Goal: Task Accomplishment & Management: Manage account settings

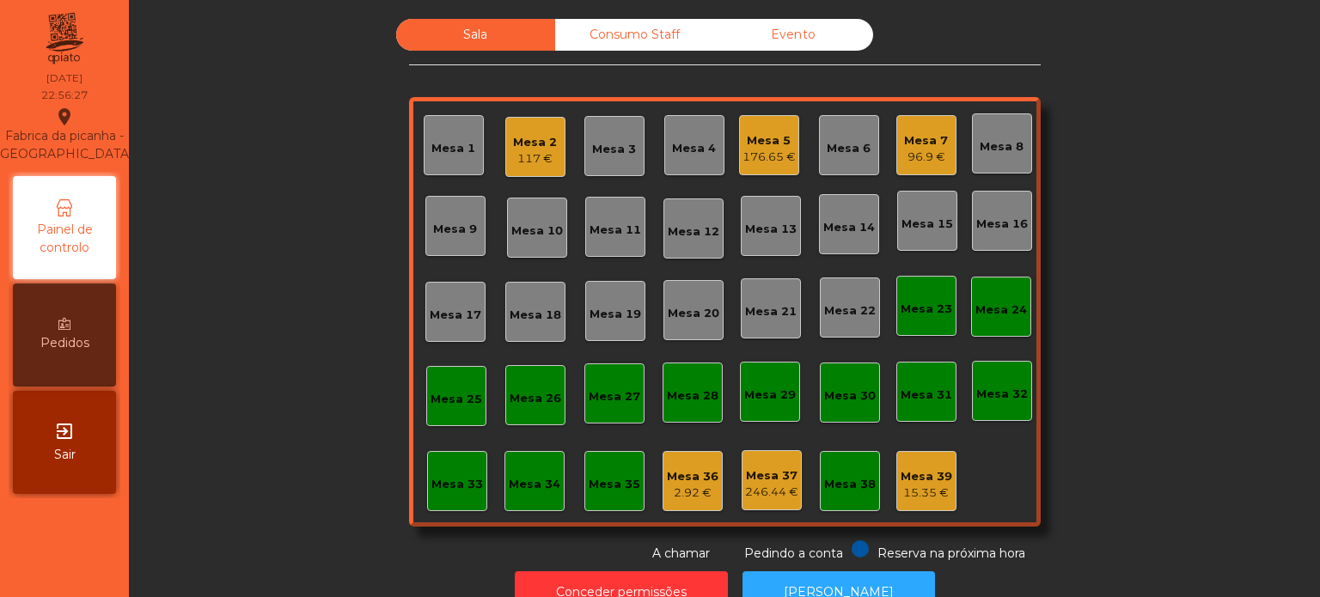
click at [884, 471] on div "Mesa 1 Mesa 2 117 € Mesa 3 Mesa 4 Mesa 5 176.65 € Mesa 6 Mesa 7 96.9 € [GEOGRAP…" at bounding box center [725, 312] width 632 height 430
click at [911, 480] on div "Mesa 39" at bounding box center [927, 476] width 52 height 17
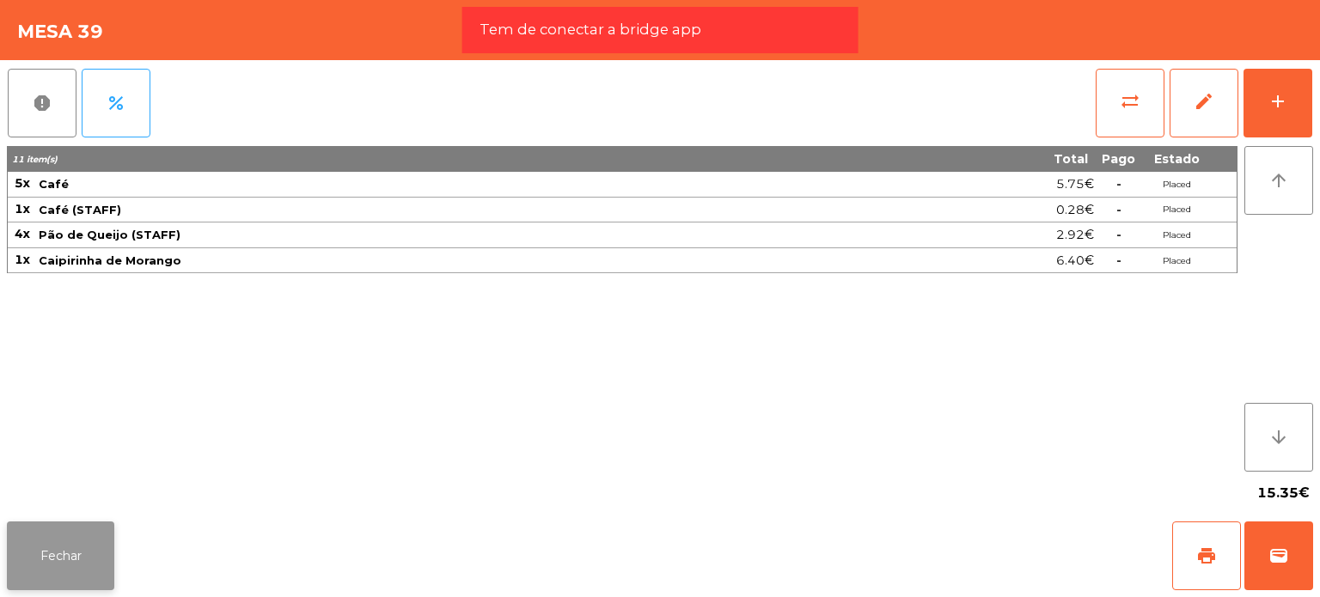
click at [45, 540] on button "Fechar" at bounding box center [60, 556] width 107 height 69
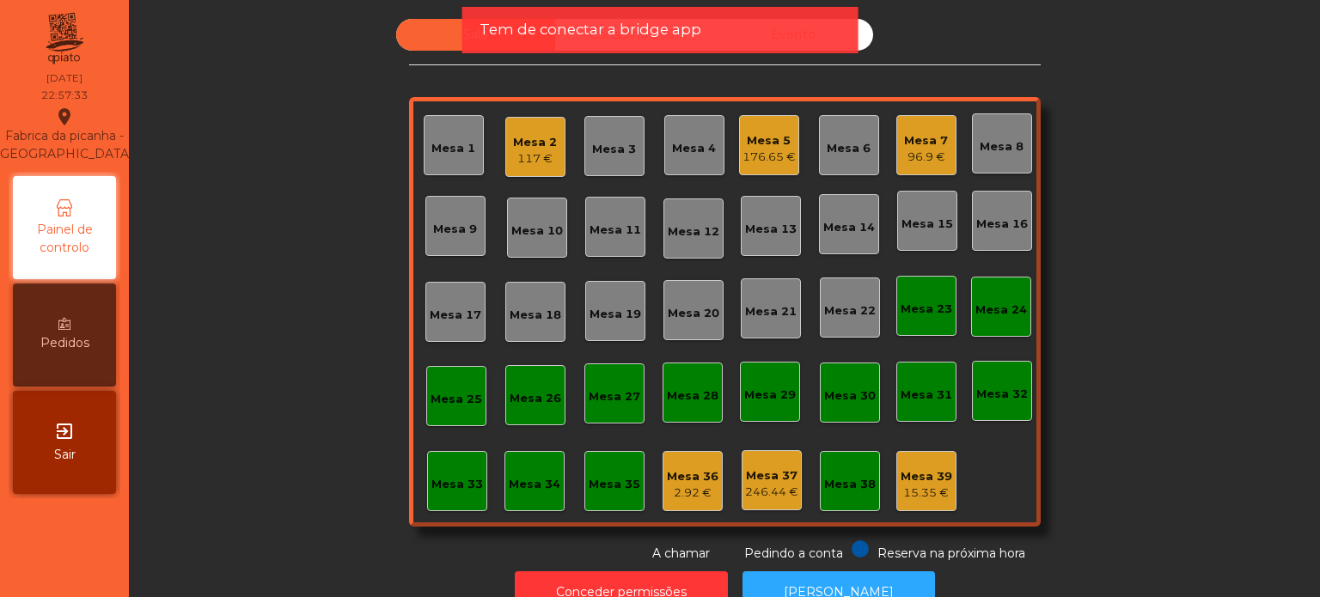
click at [706, 498] on div "2.92 €" at bounding box center [693, 493] width 52 height 17
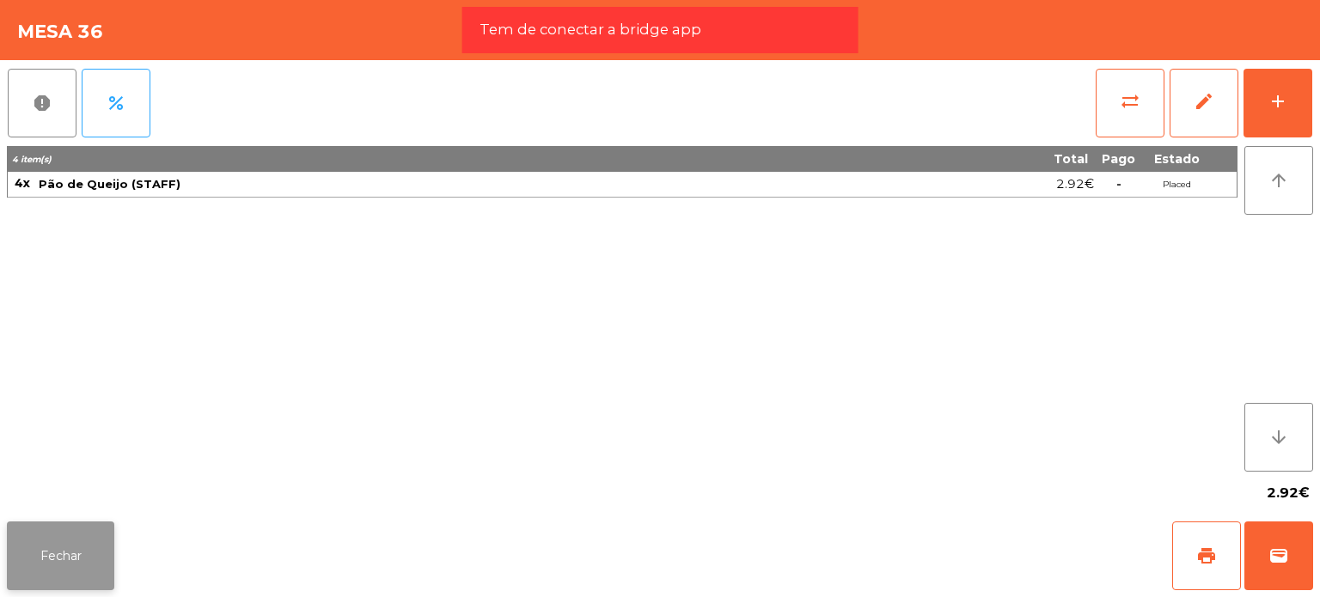
click at [72, 571] on button "Fechar" at bounding box center [60, 556] width 107 height 69
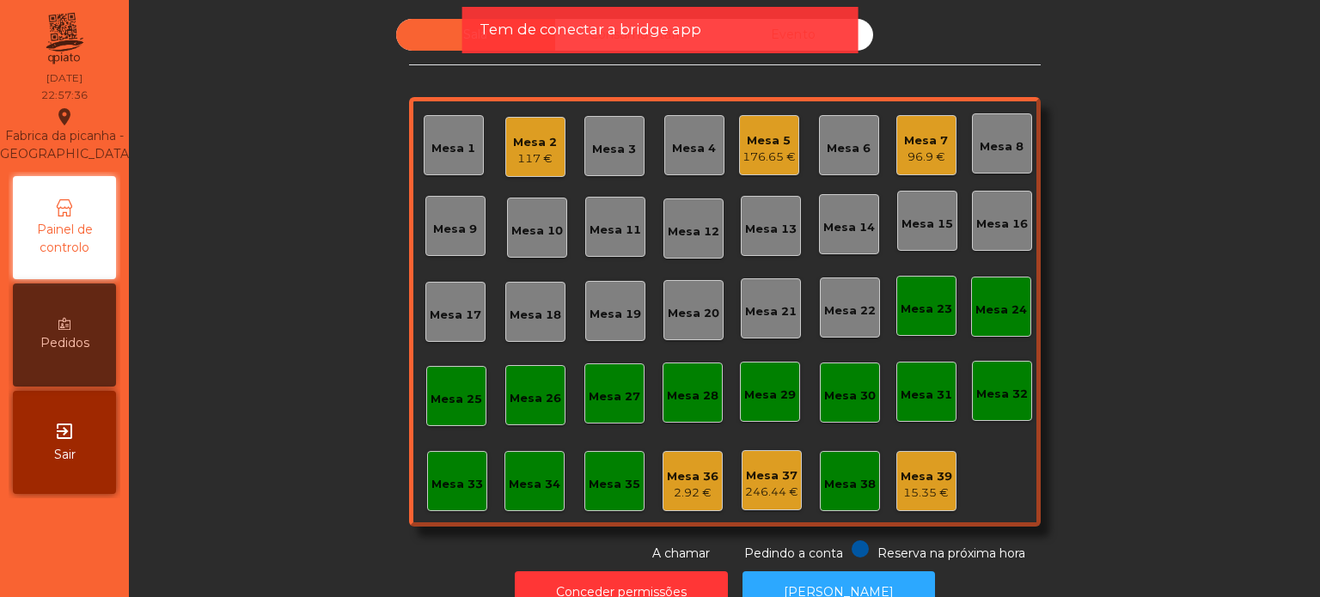
click at [705, 496] on div "2.92 €" at bounding box center [693, 493] width 52 height 17
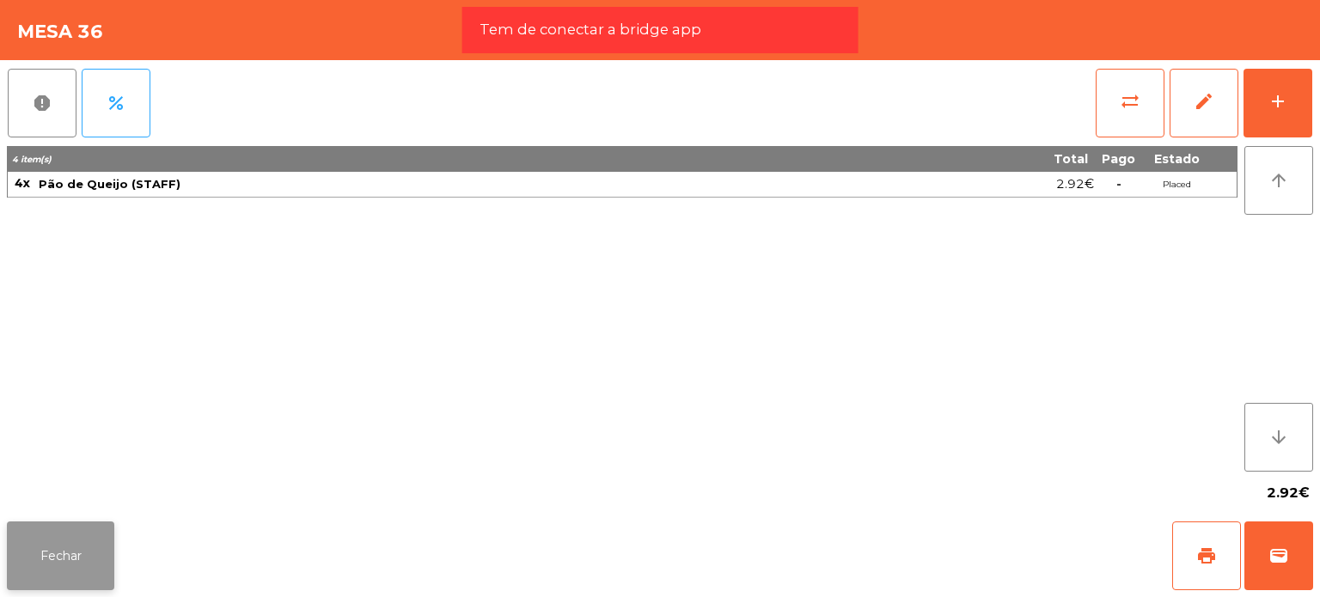
click at [45, 529] on button "Fechar" at bounding box center [60, 556] width 107 height 69
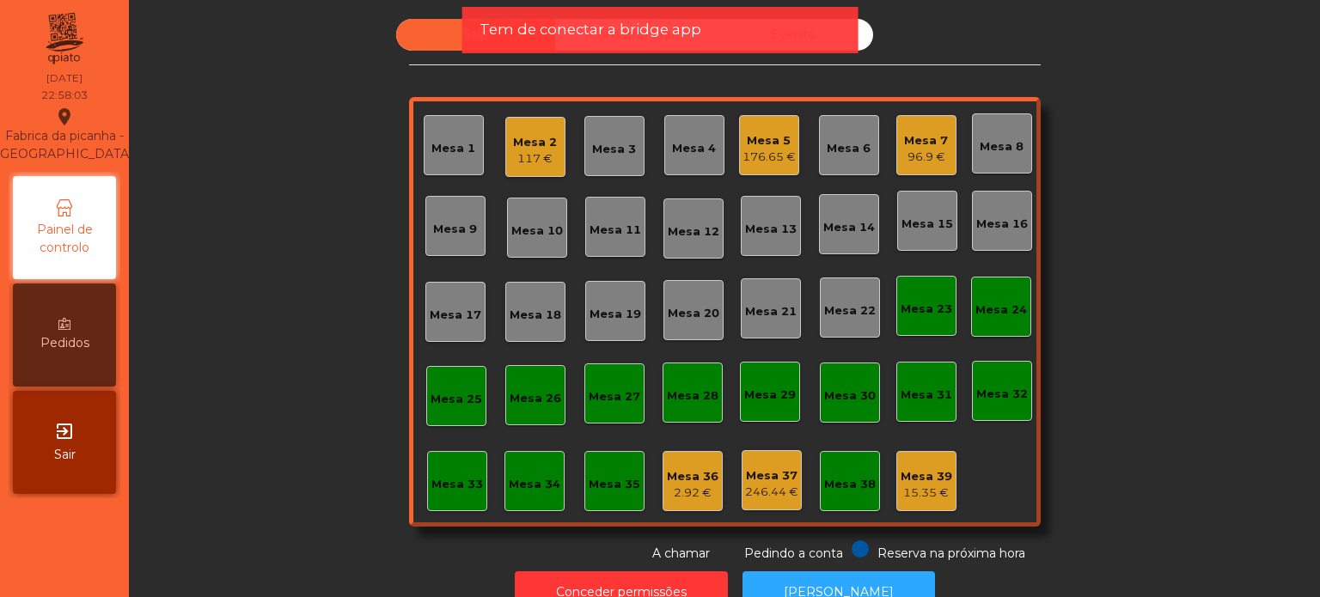
click at [663, 492] on div "Mesa 36 2.92 €" at bounding box center [693, 481] width 60 height 60
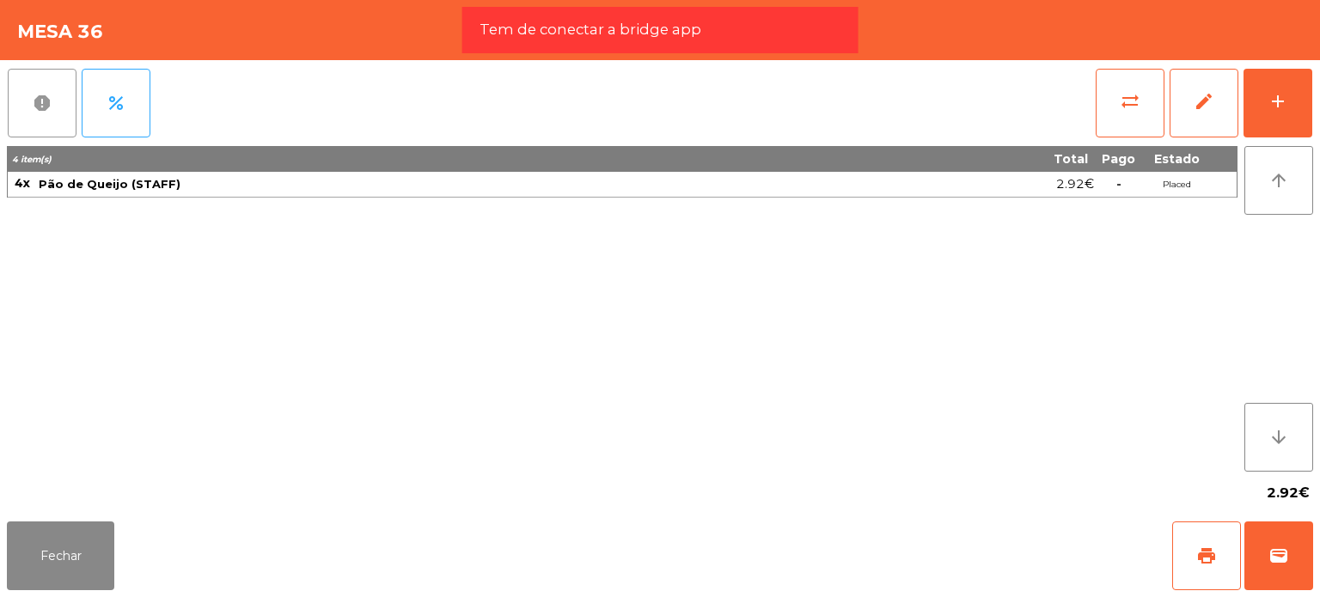
click at [62, 95] on button "report" at bounding box center [42, 103] width 69 height 69
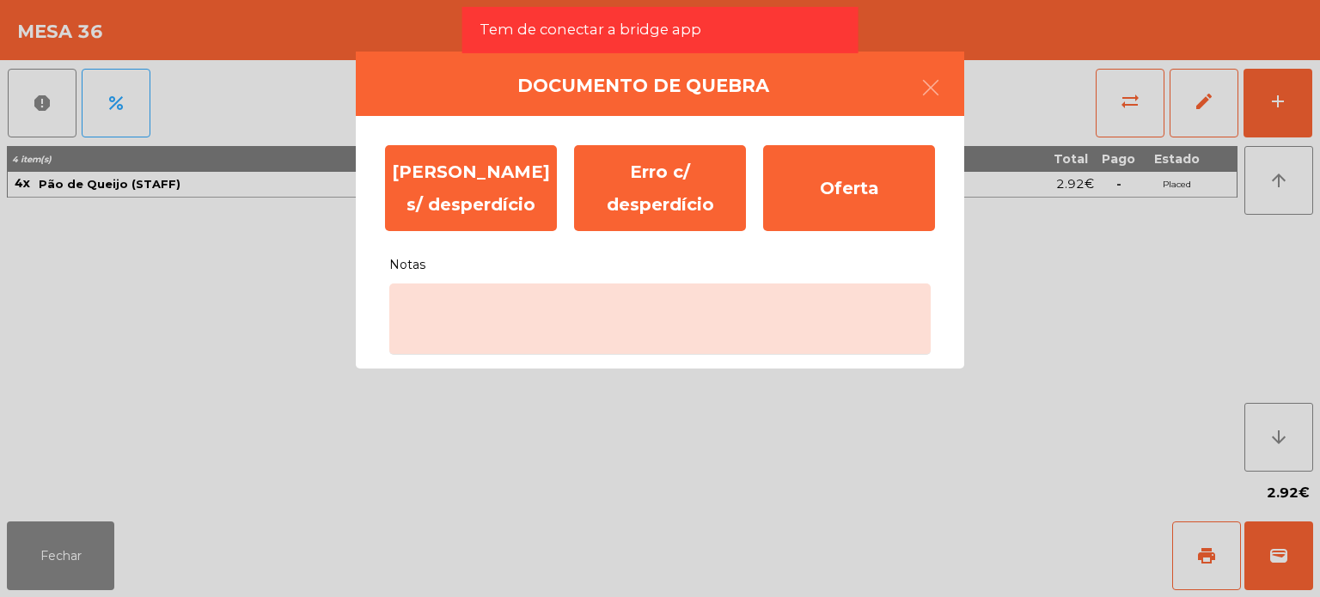
click at [588, 361] on div "[PERSON_NAME] s/ desperdício Erro c/ desperdício Oferta Notas" at bounding box center [660, 242] width 608 height 253
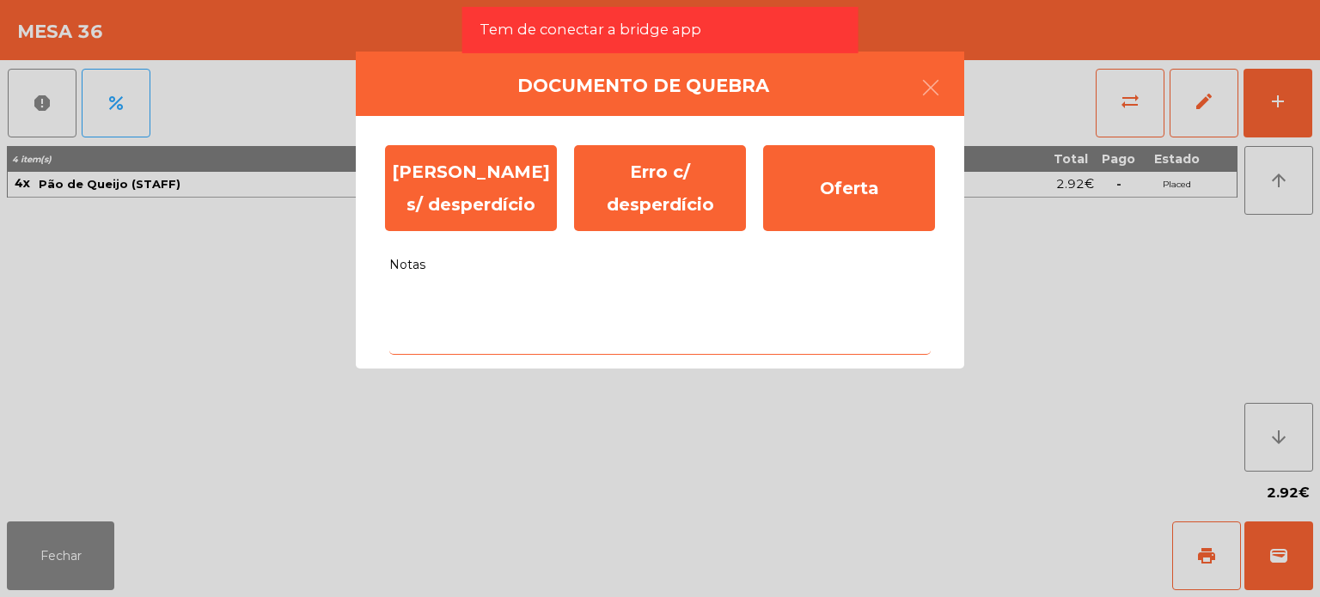
click at [580, 346] on textarea "Notas" at bounding box center [659, 319] width 541 height 71
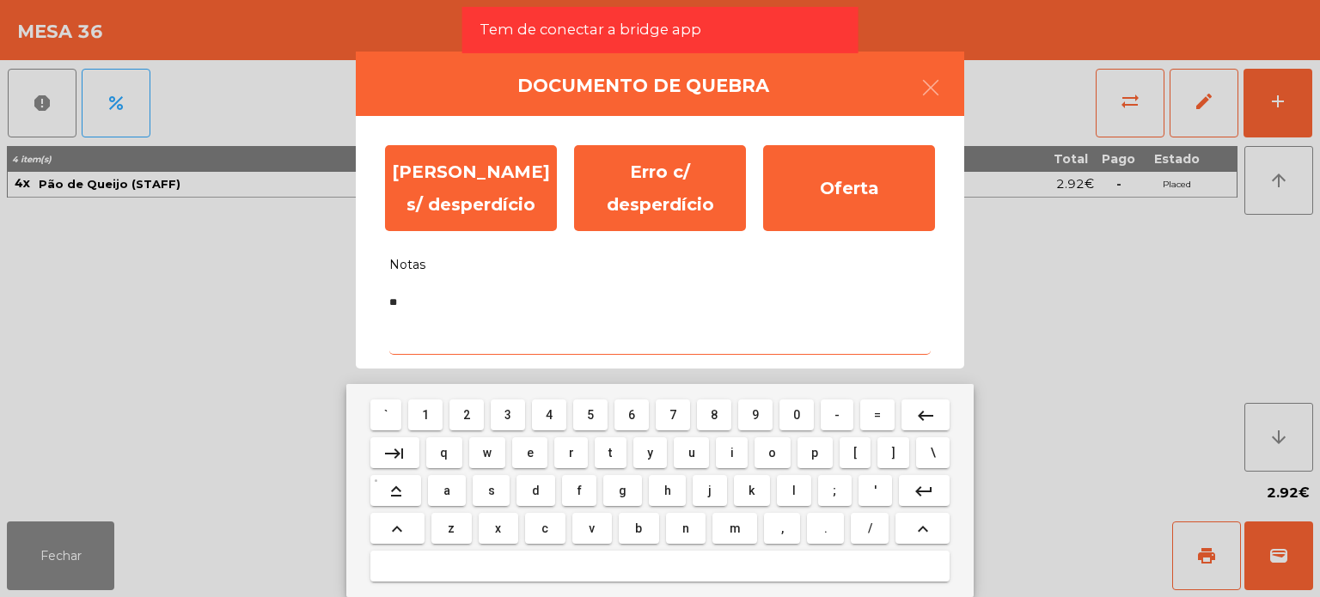
type textarea "**"
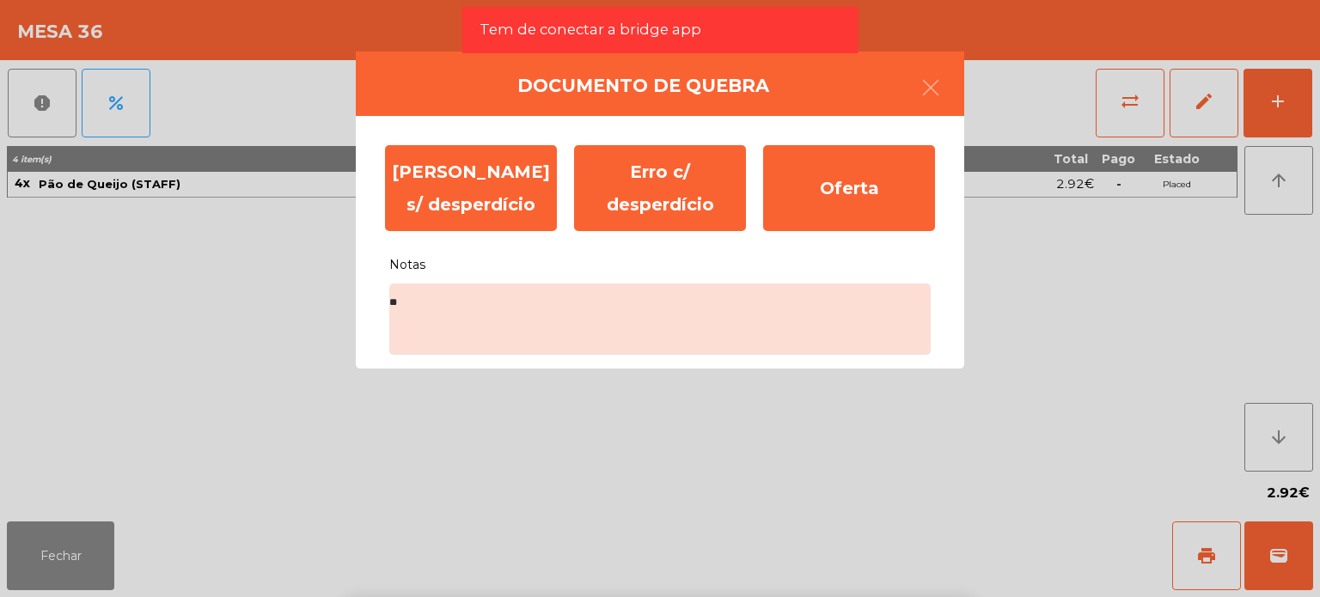
click at [864, 238] on div "[PERSON_NAME] s/ desperdício Erro c/ desperdício Oferta" at bounding box center [659, 188] width 567 height 103
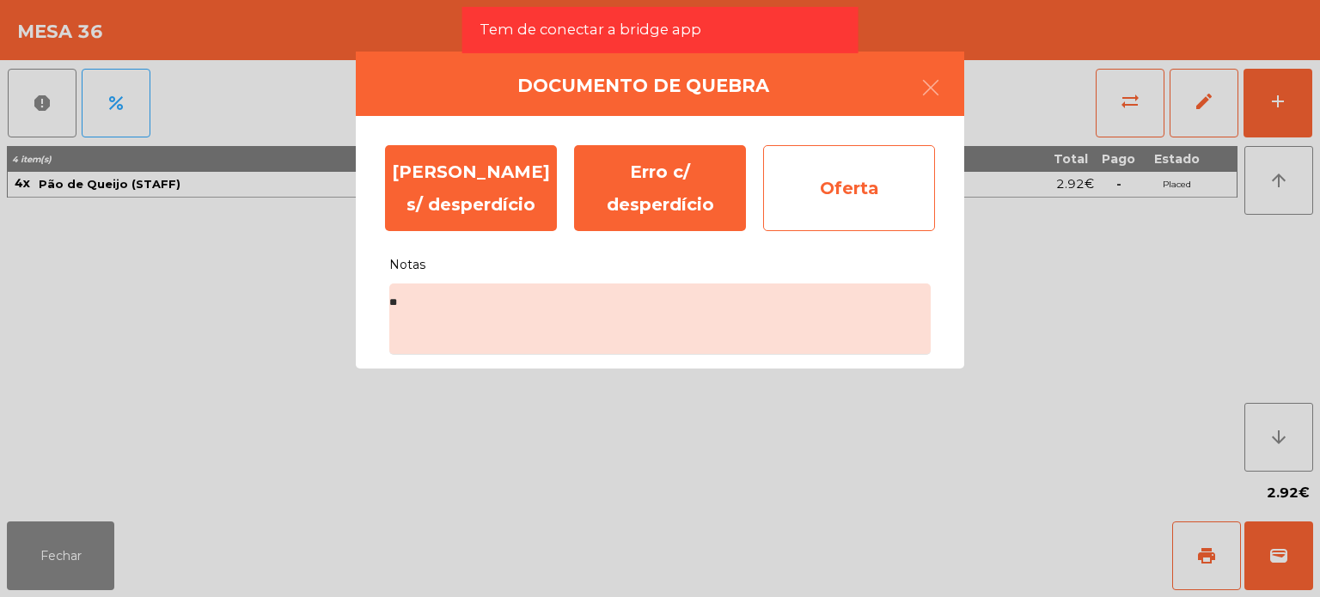
click at [852, 170] on div "Oferta" at bounding box center [849, 188] width 172 height 86
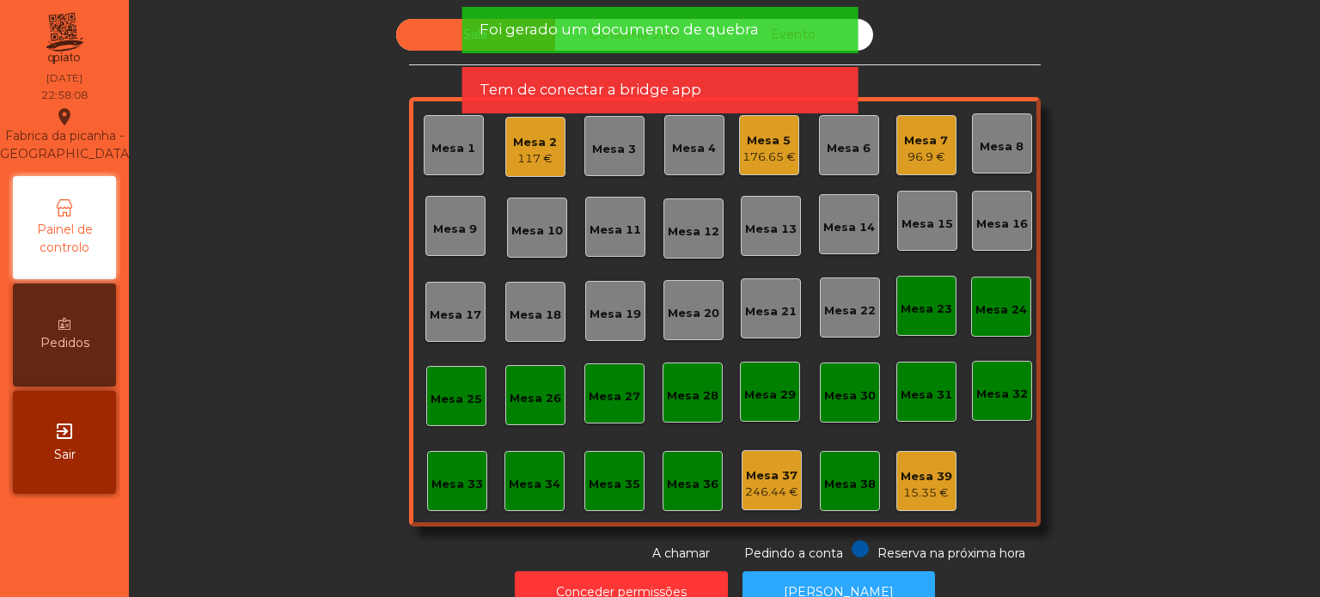
click at [649, 30] on span "Foi gerado um documento de quebra" at bounding box center [618, 29] width 279 height 21
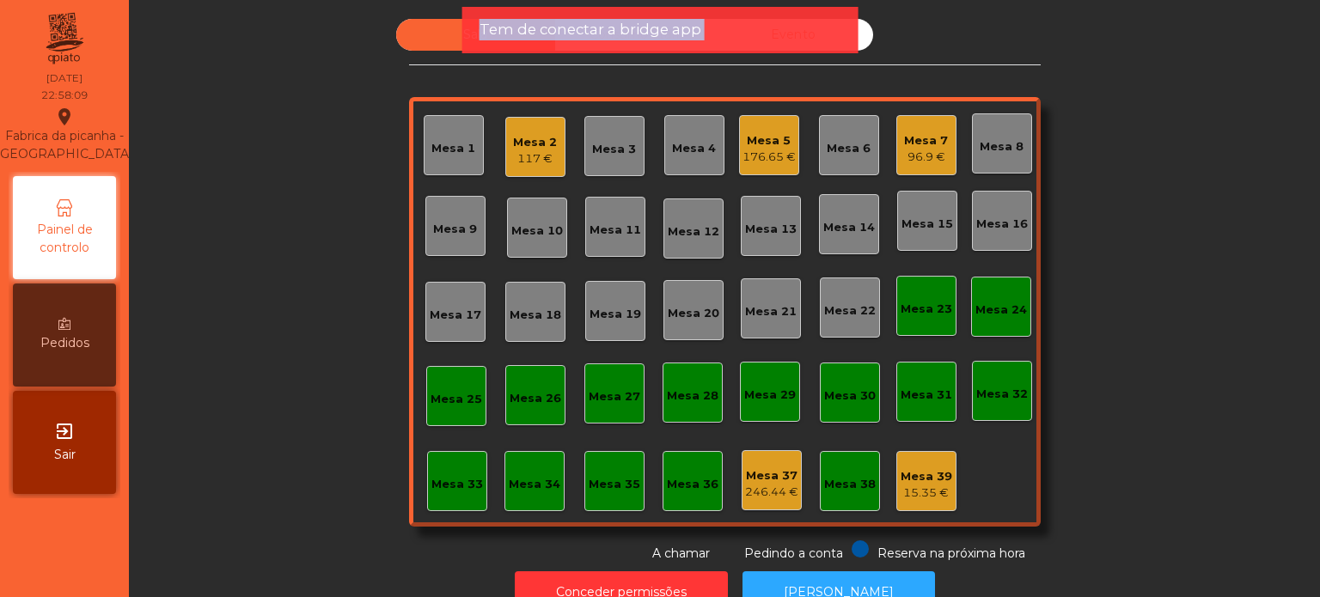
click at [649, 30] on span "Tem de conectar a bridge app" at bounding box center [590, 29] width 222 height 21
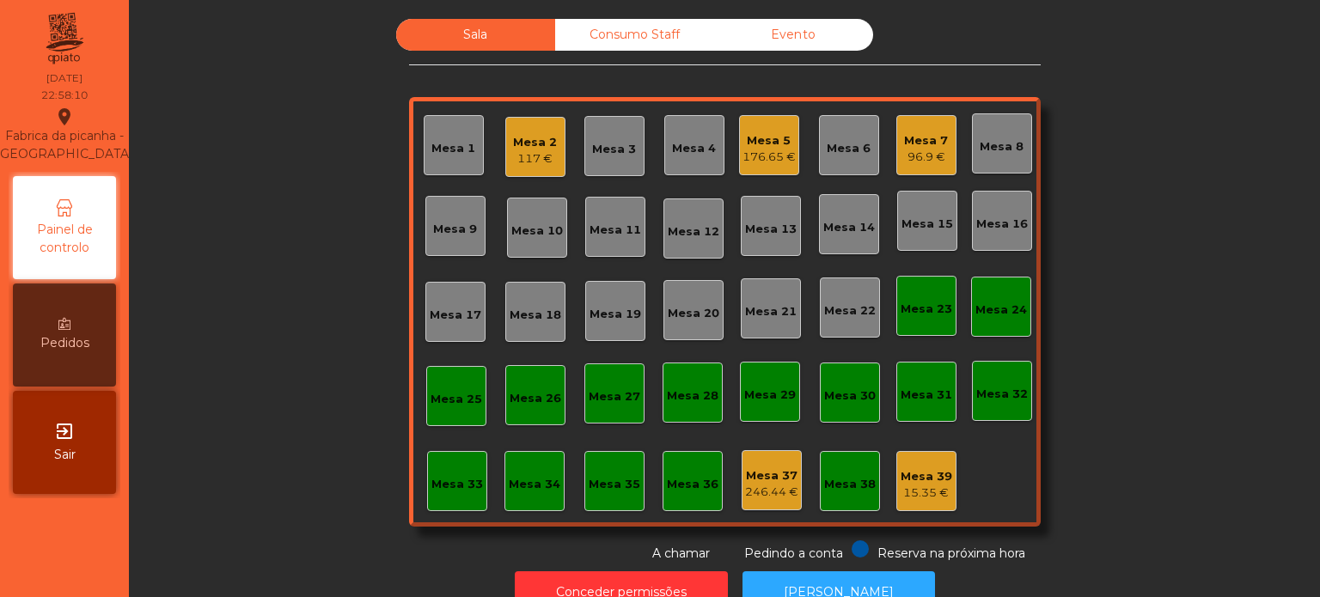
click at [529, 140] on div "Mesa 2" at bounding box center [535, 142] width 44 height 17
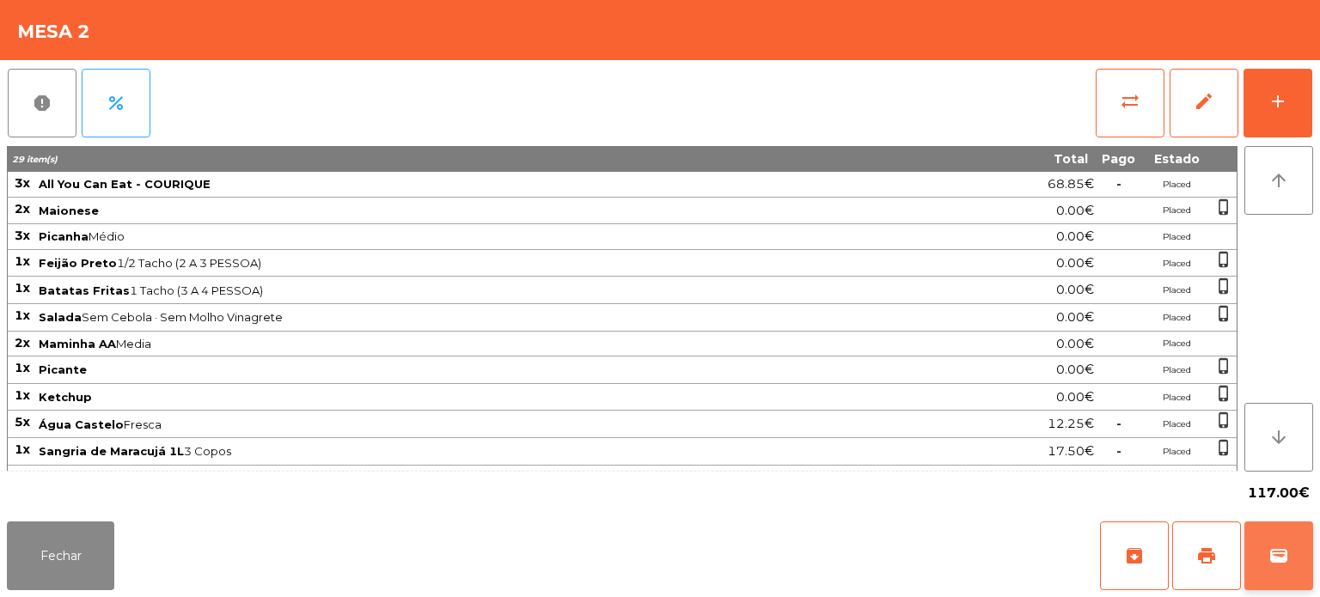
click at [1294, 549] on button "wallet" at bounding box center [1278, 556] width 69 height 69
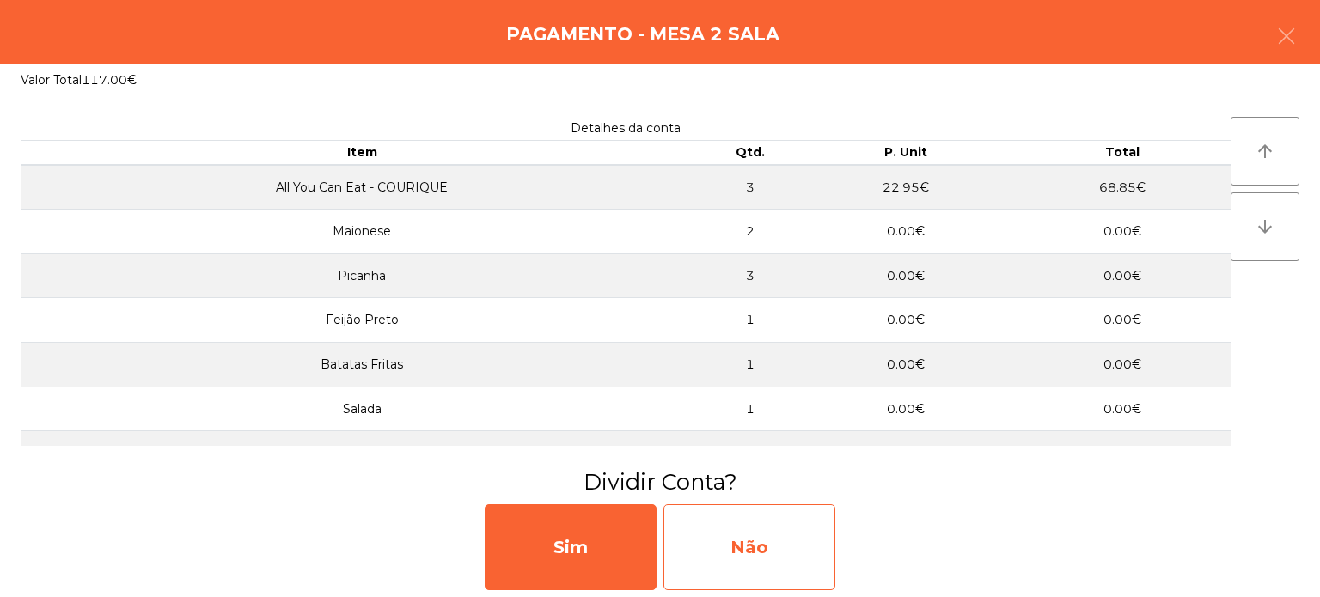
click at [722, 527] on div "Não" at bounding box center [749, 547] width 172 height 86
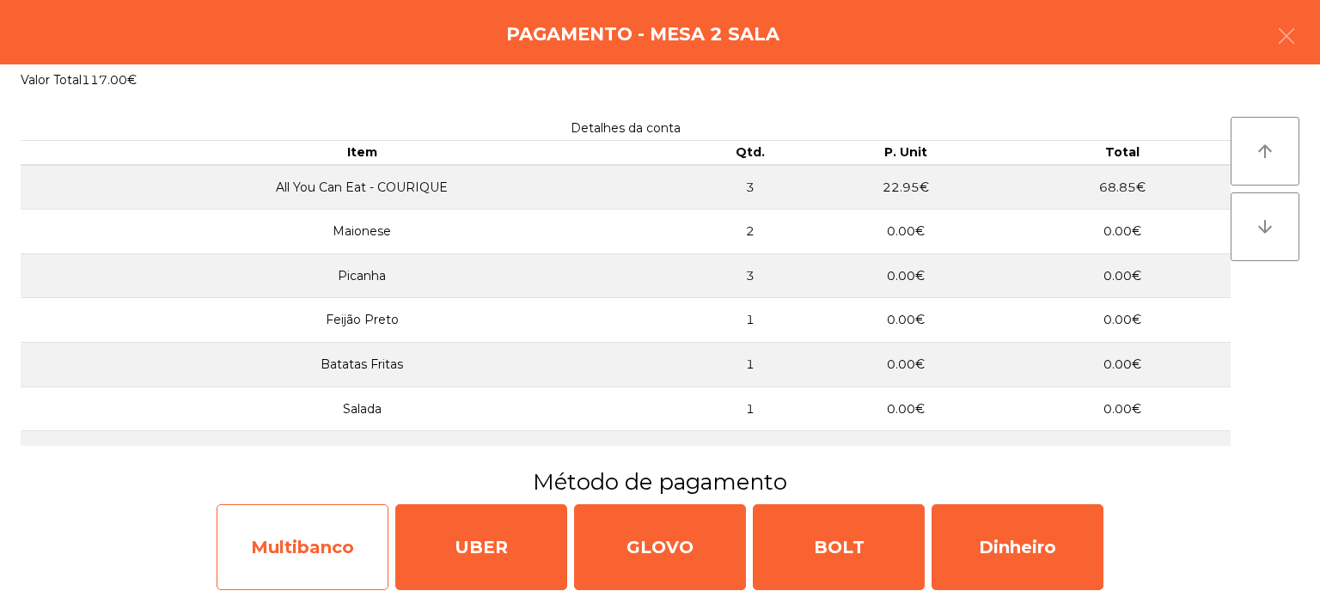
click at [320, 528] on div "Multibanco" at bounding box center [303, 547] width 172 height 86
select select "**"
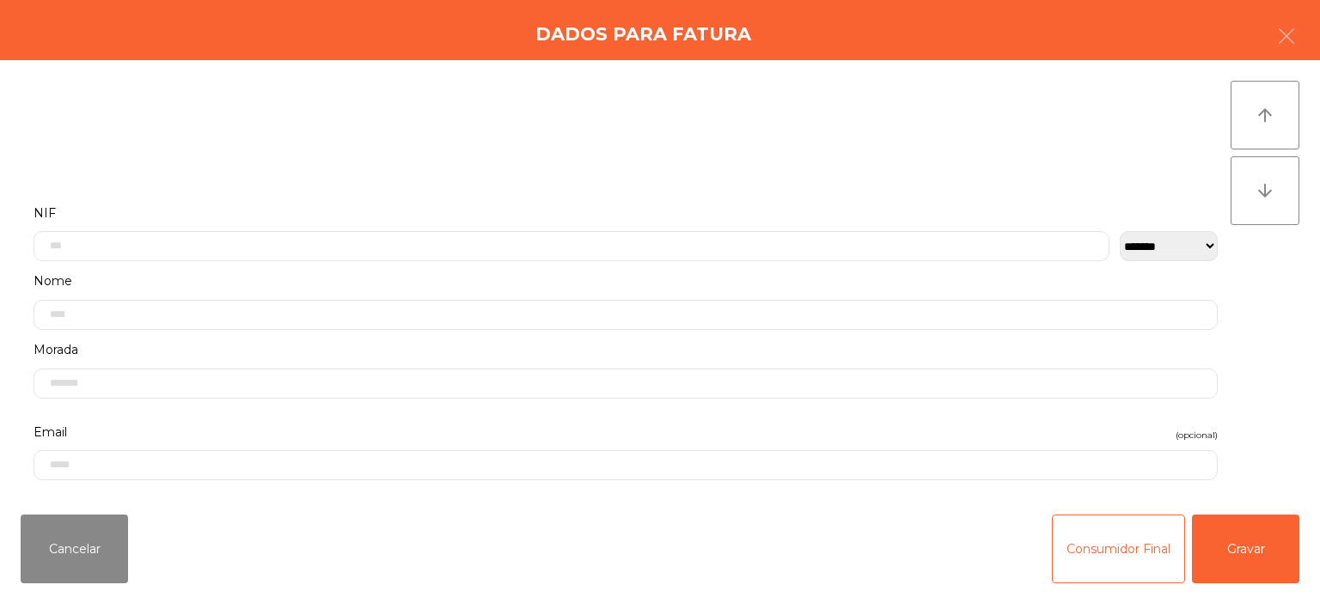
click at [1188, 535] on div "Consumidor Final Gravar" at bounding box center [1175, 549] width 247 height 69
click at [1227, 536] on button "Gravar" at bounding box center [1245, 549] width 107 height 69
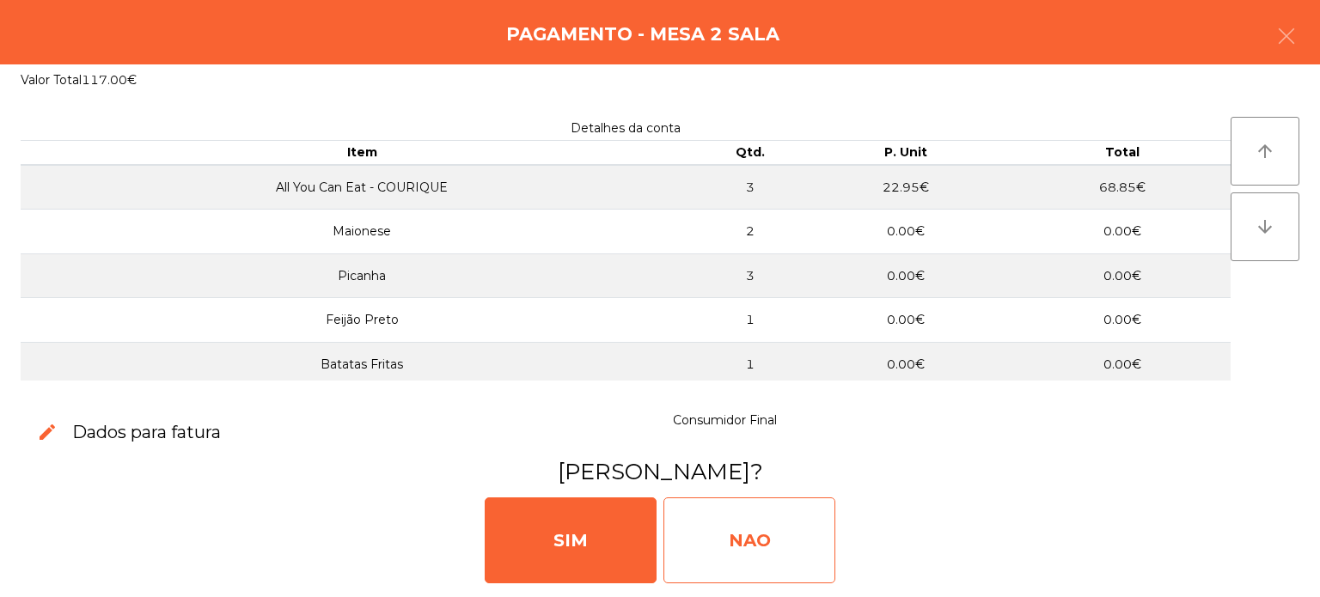
click at [717, 519] on div "NAO" at bounding box center [749, 541] width 172 height 86
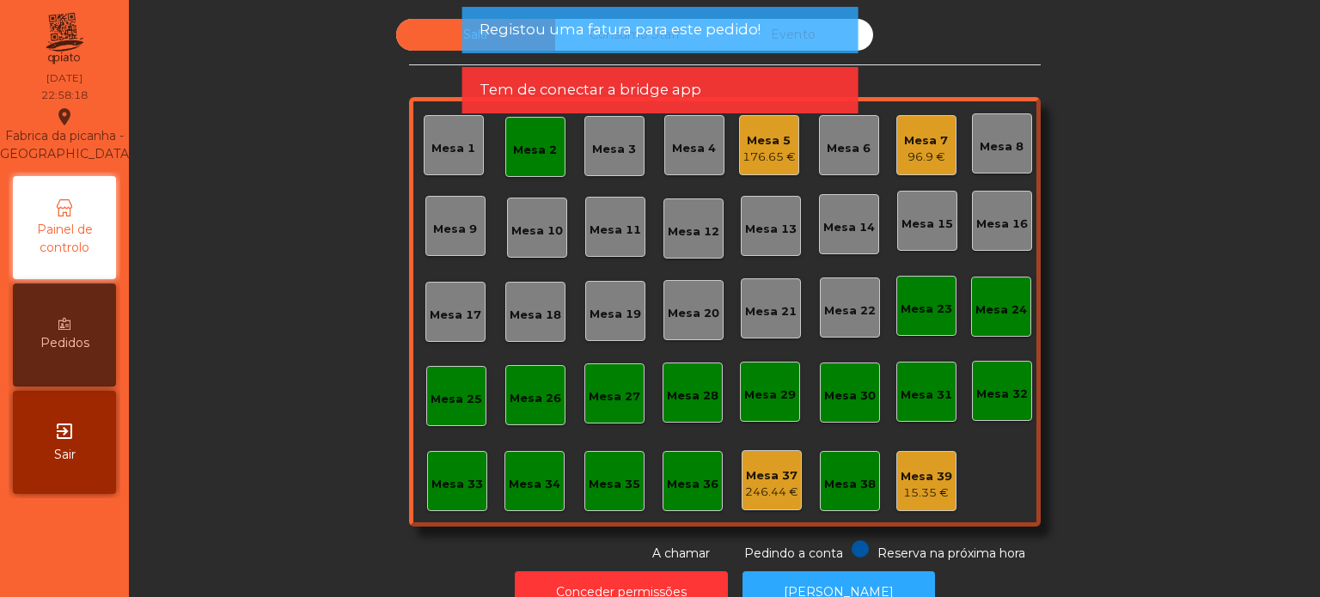
click at [543, 161] on div "Mesa 2" at bounding box center [535, 147] width 60 height 60
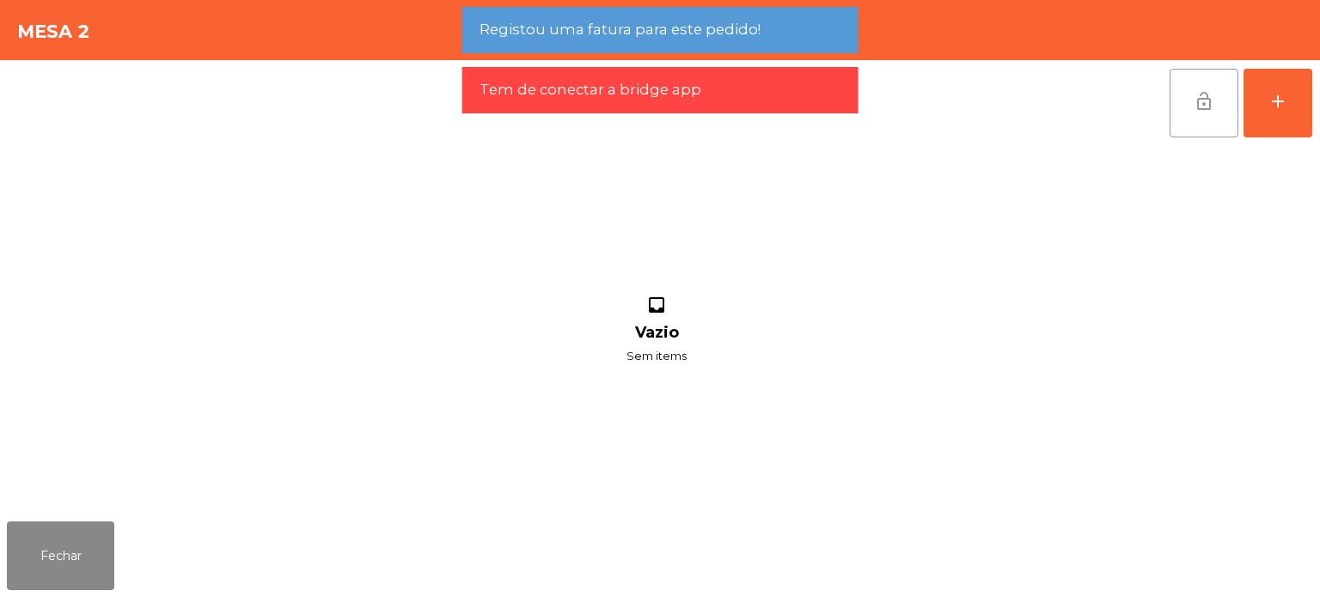
click at [1190, 88] on button "lock_open" at bounding box center [1203, 103] width 69 height 69
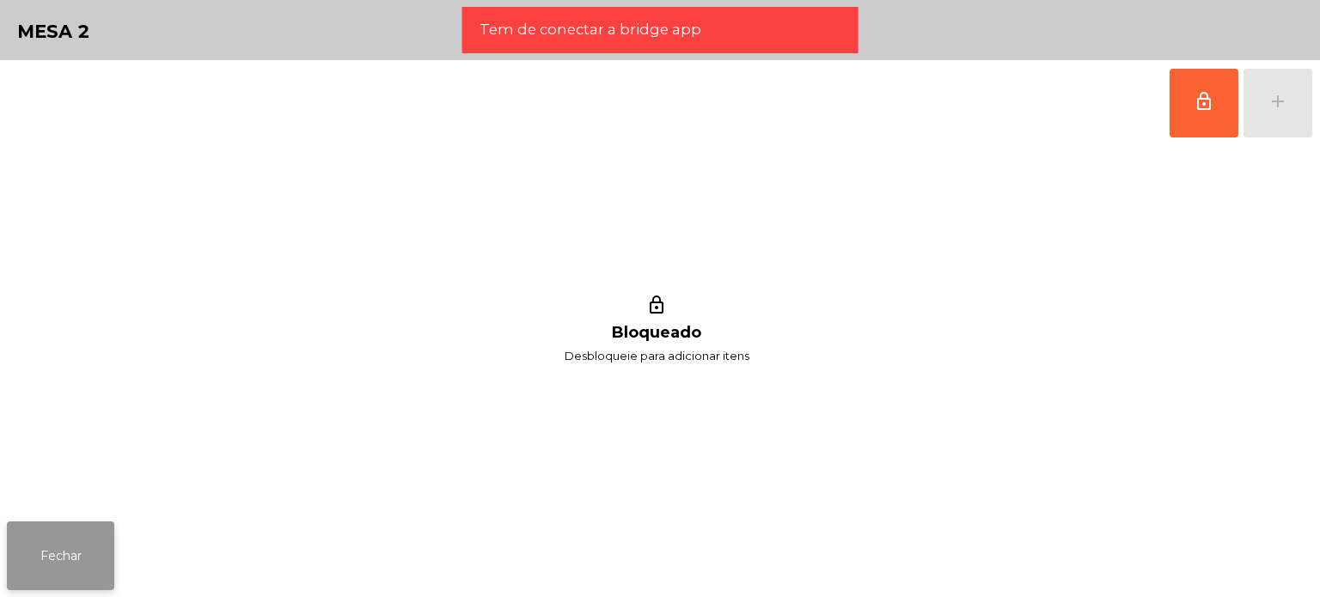
click at [92, 552] on button "Fechar" at bounding box center [60, 556] width 107 height 69
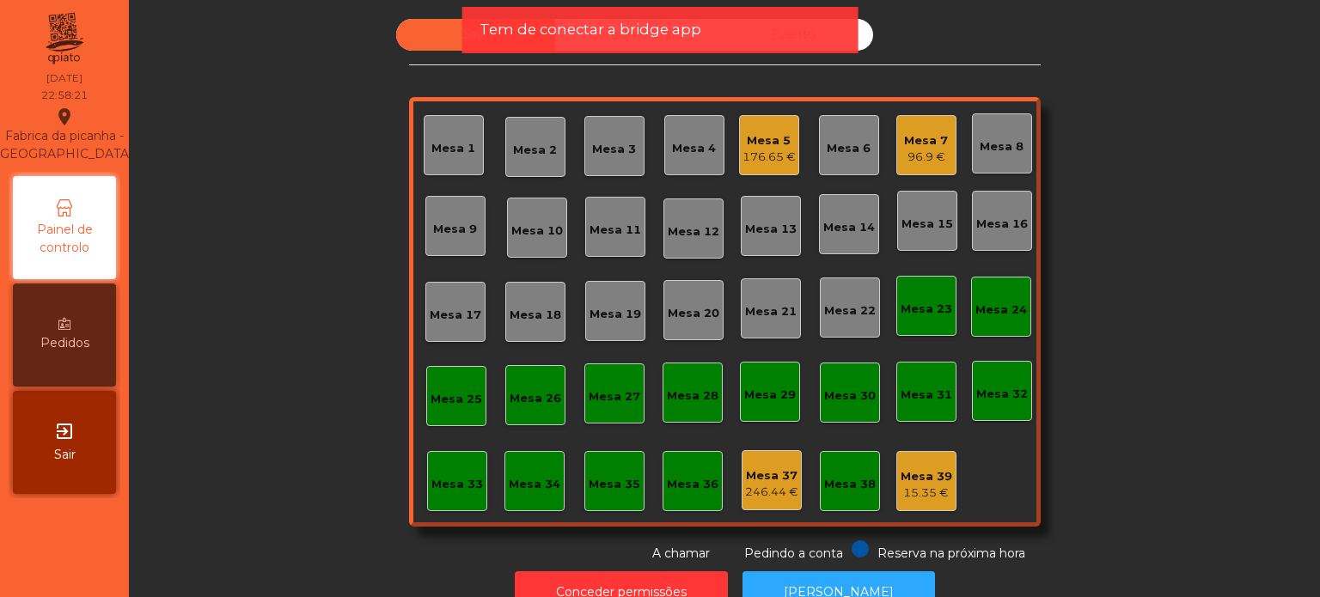
click at [779, 137] on div "Mesa 5" at bounding box center [768, 140] width 53 height 17
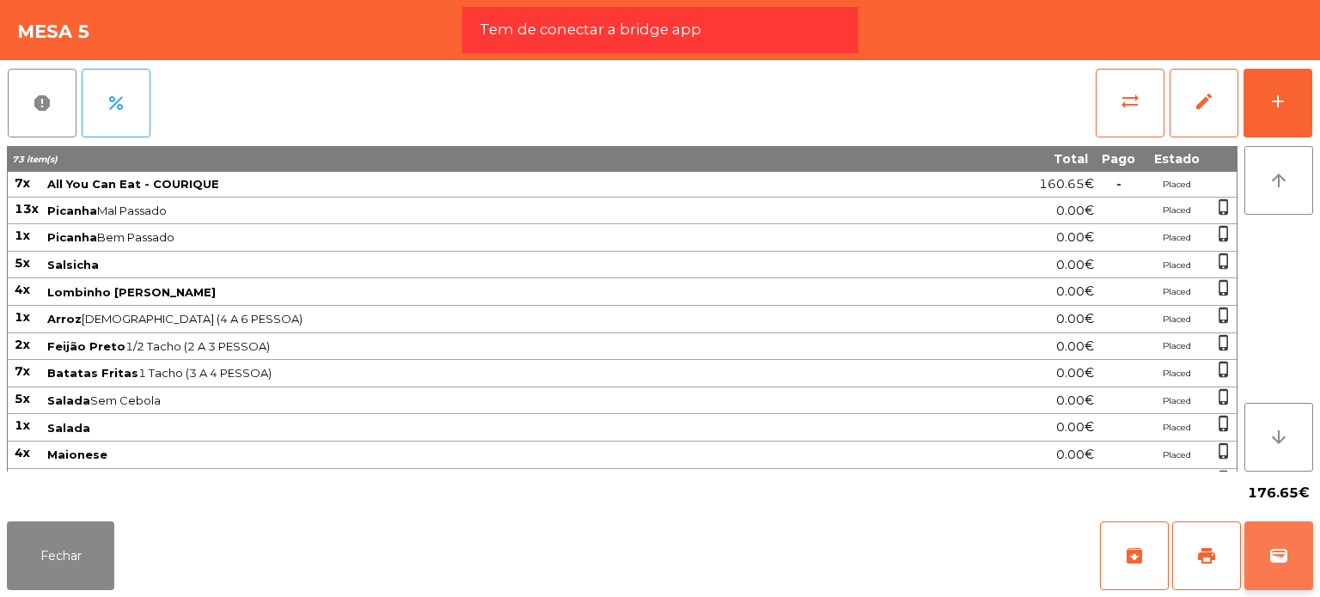
click at [1292, 554] on button "wallet" at bounding box center [1278, 556] width 69 height 69
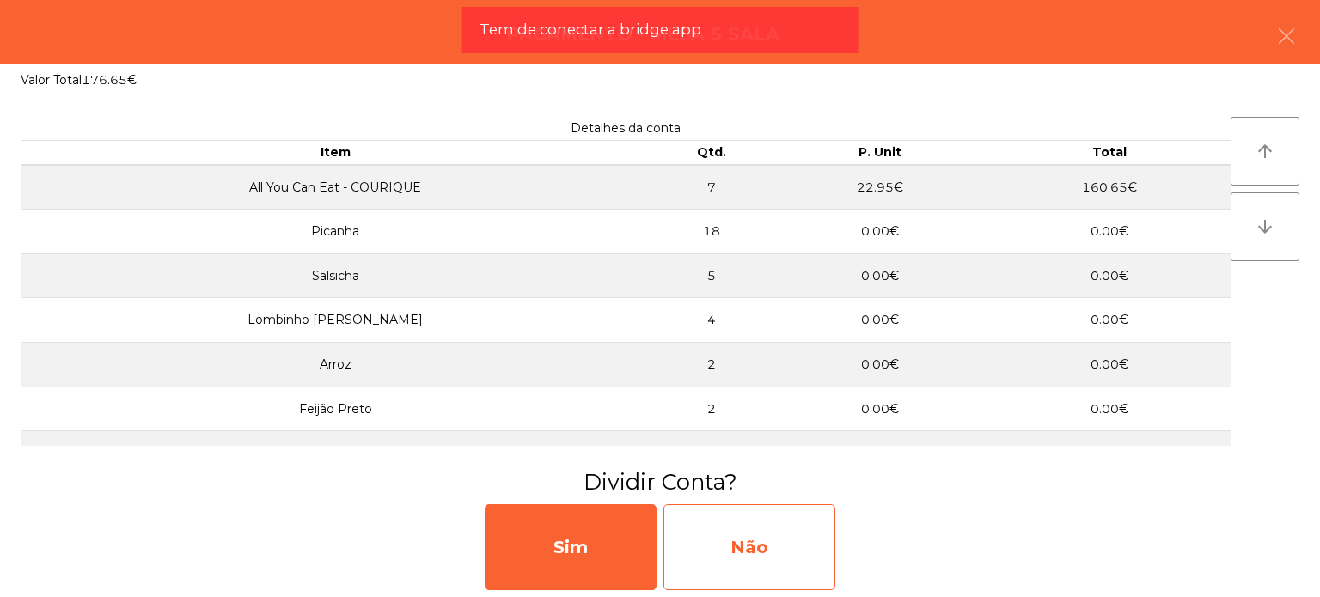
click at [710, 530] on div "Não" at bounding box center [749, 547] width 172 height 86
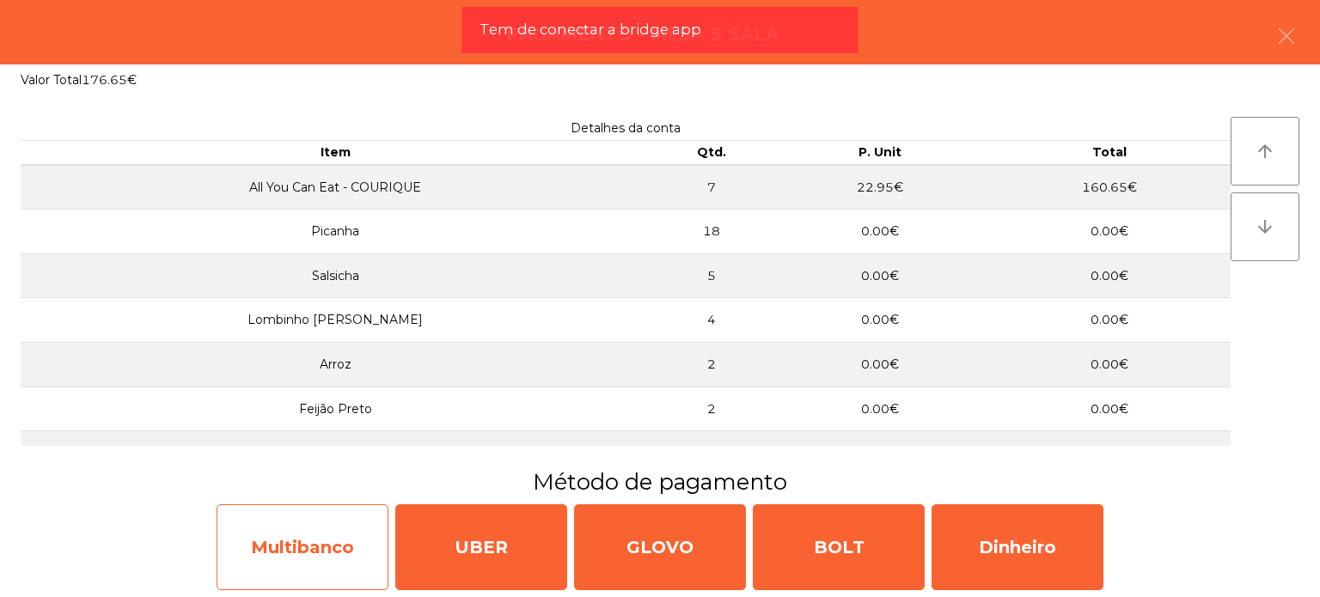
click at [333, 522] on div "Multibanco" at bounding box center [303, 547] width 172 height 86
select select "**"
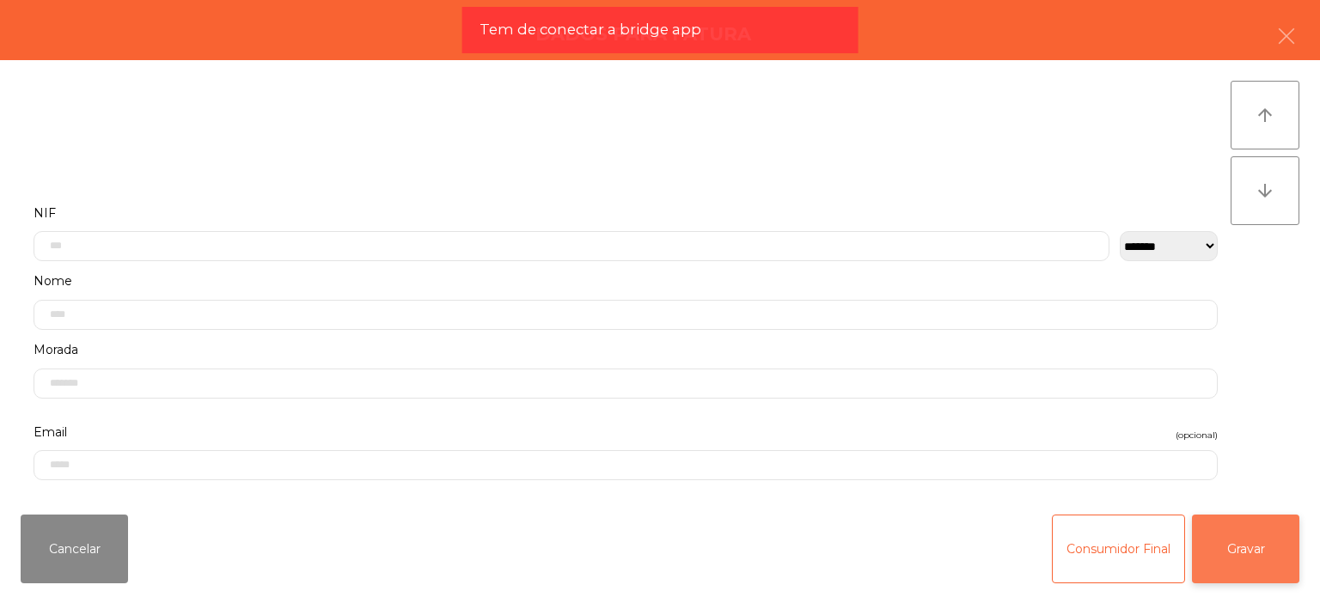
click at [1282, 551] on button "Gravar" at bounding box center [1245, 549] width 107 height 69
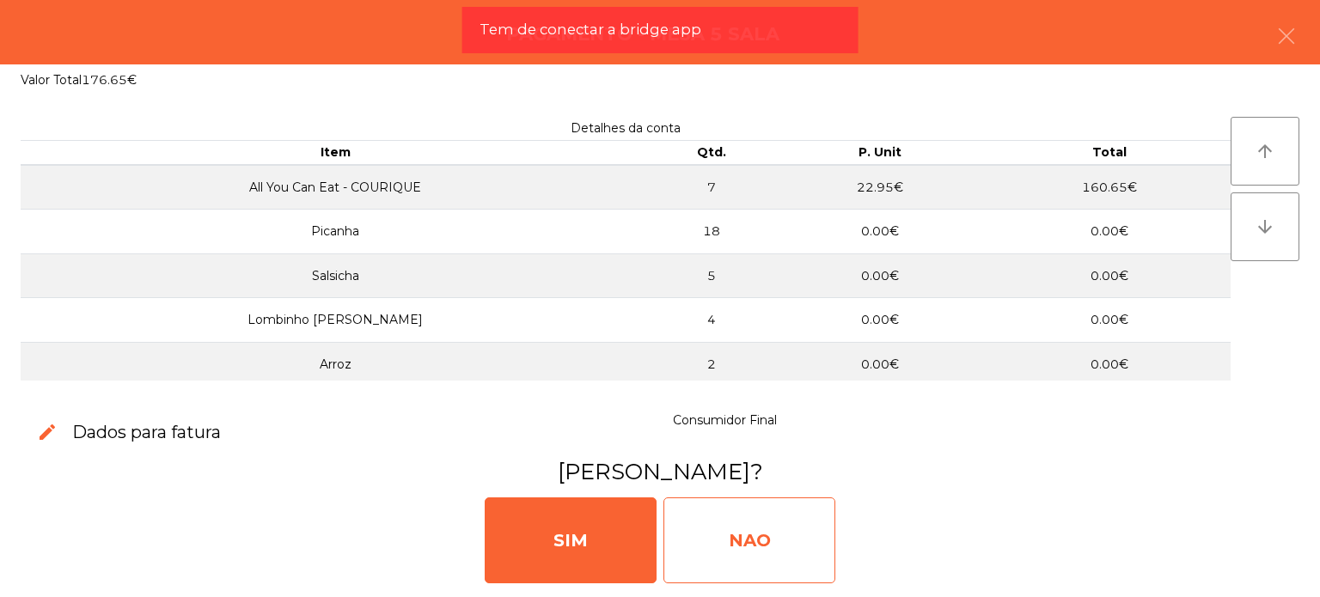
click at [716, 548] on div "NAO" at bounding box center [749, 541] width 172 height 86
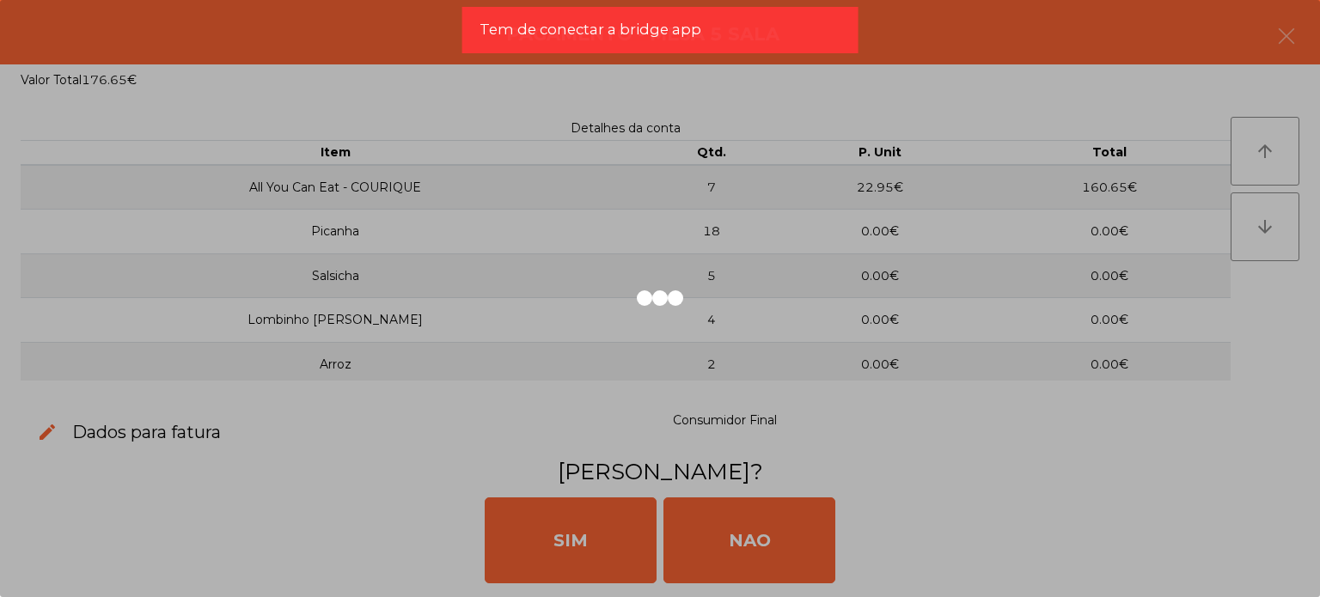
click at [687, 6] on div at bounding box center [660, 298] width 1320 height 597
click at [699, 18] on div "Tem de conectar a bridge app" at bounding box center [660, 30] width 396 height 46
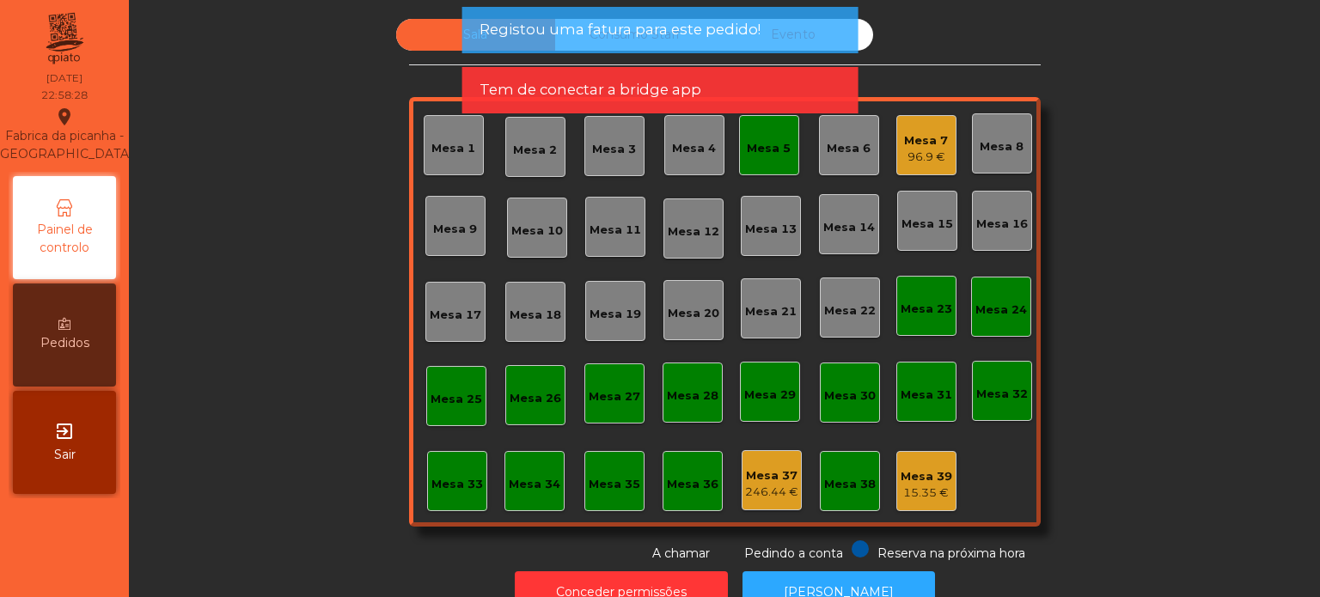
click at [751, 143] on div "Mesa 5" at bounding box center [769, 148] width 44 height 17
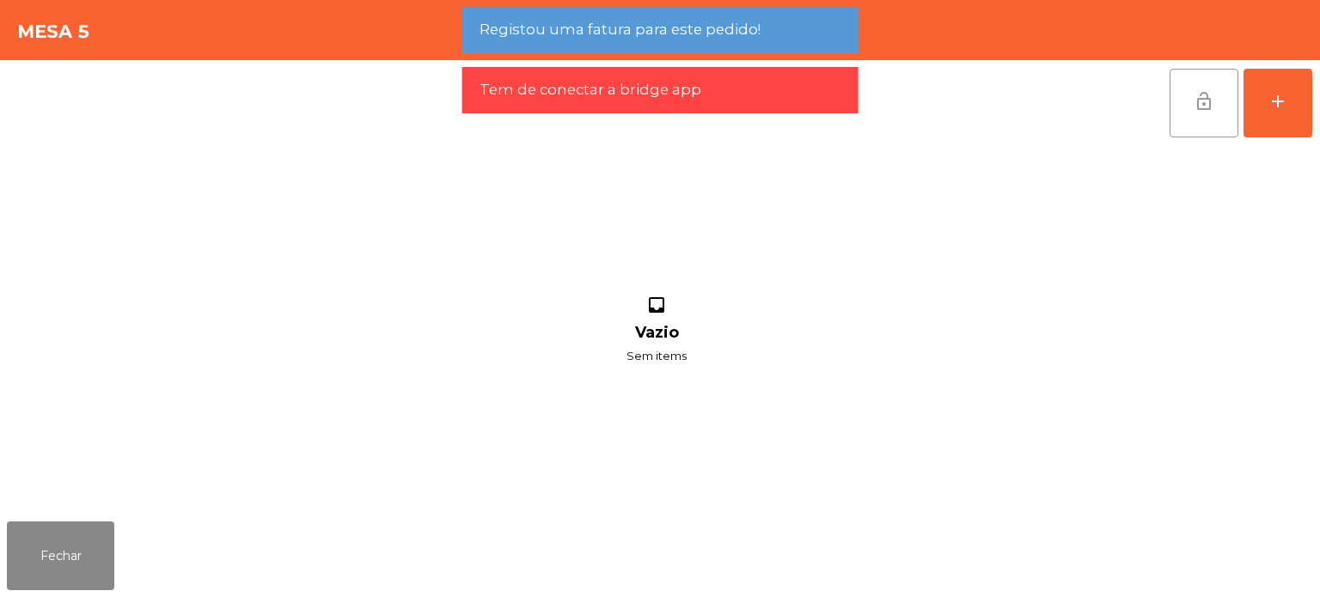
click at [1205, 121] on button "lock_open" at bounding box center [1203, 103] width 69 height 69
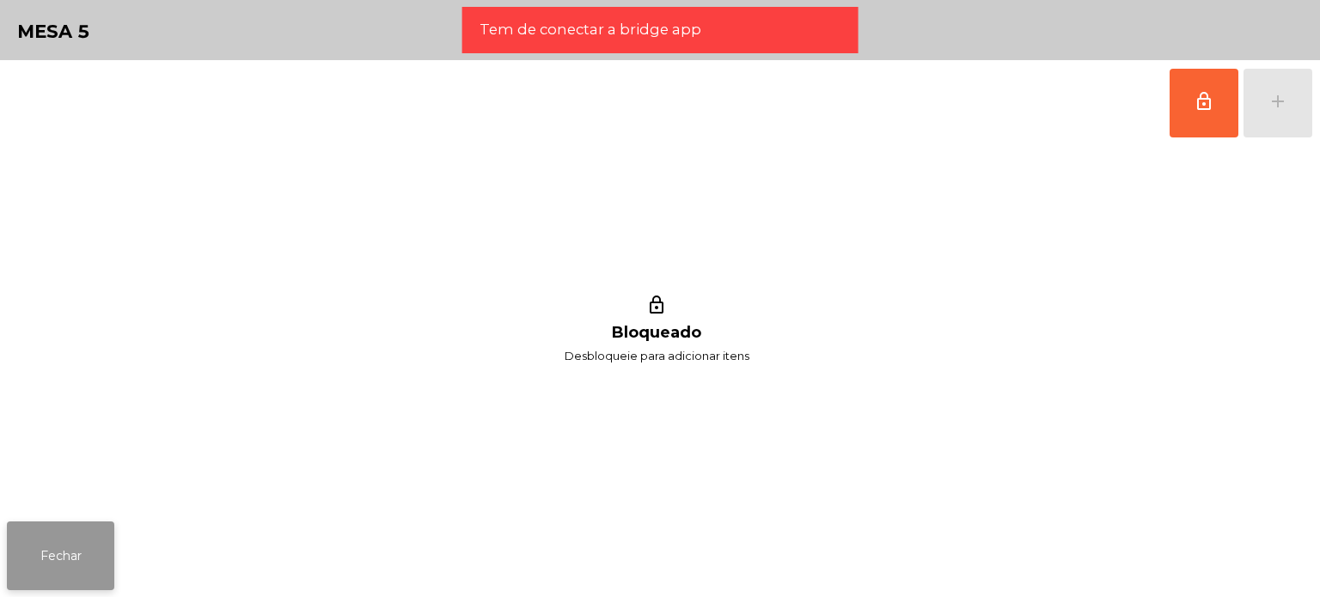
click at [63, 565] on button "Fechar" at bounding box center [60, 556] width 107 height 69
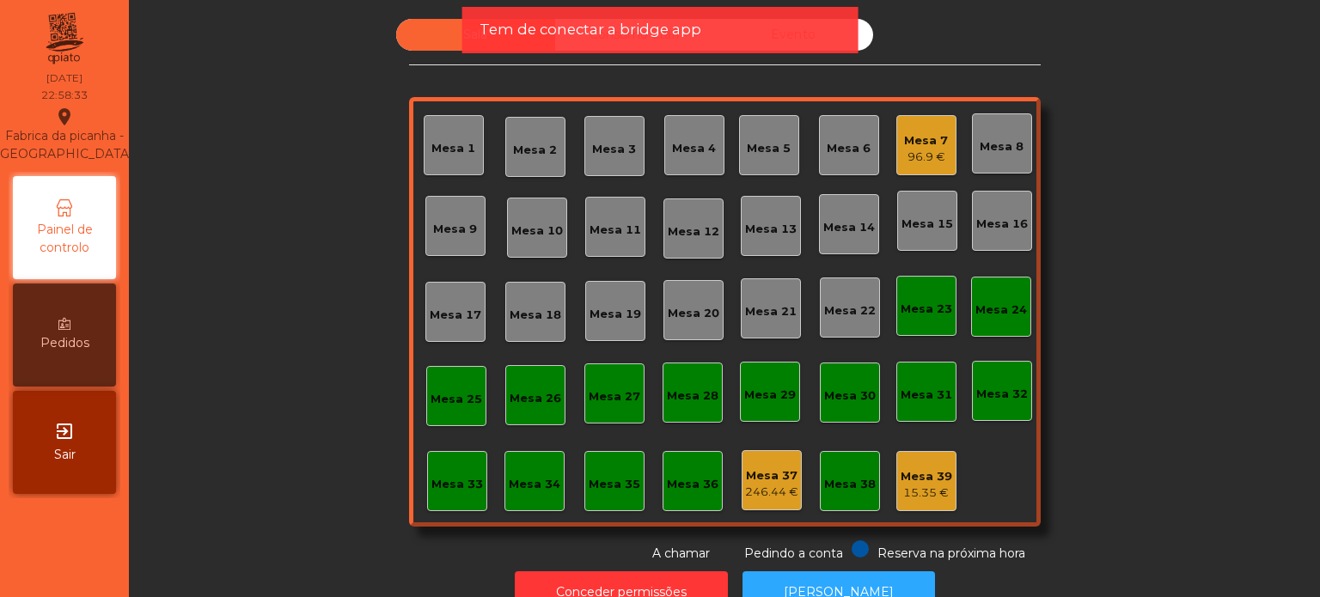
click at [772, 473] on div "Mesa 37" at bounding box center [771, 475] width 53 height 17
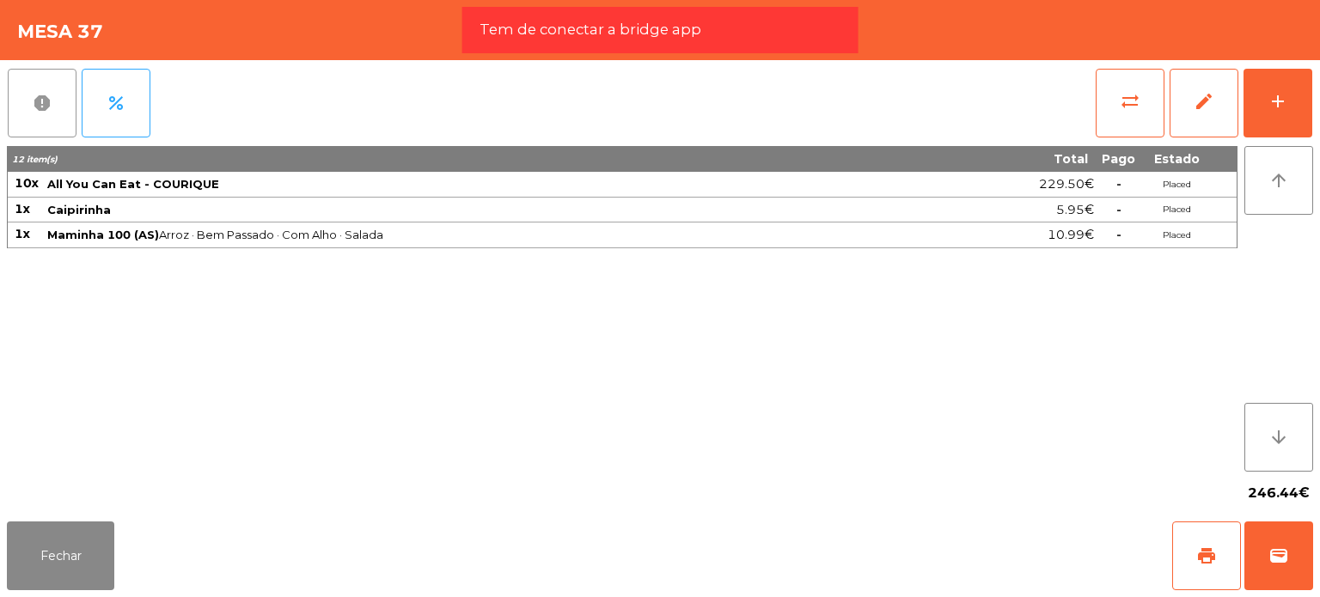
click at [11, 108] on button "report" at bounding box center [42, 103] width 69 height 69
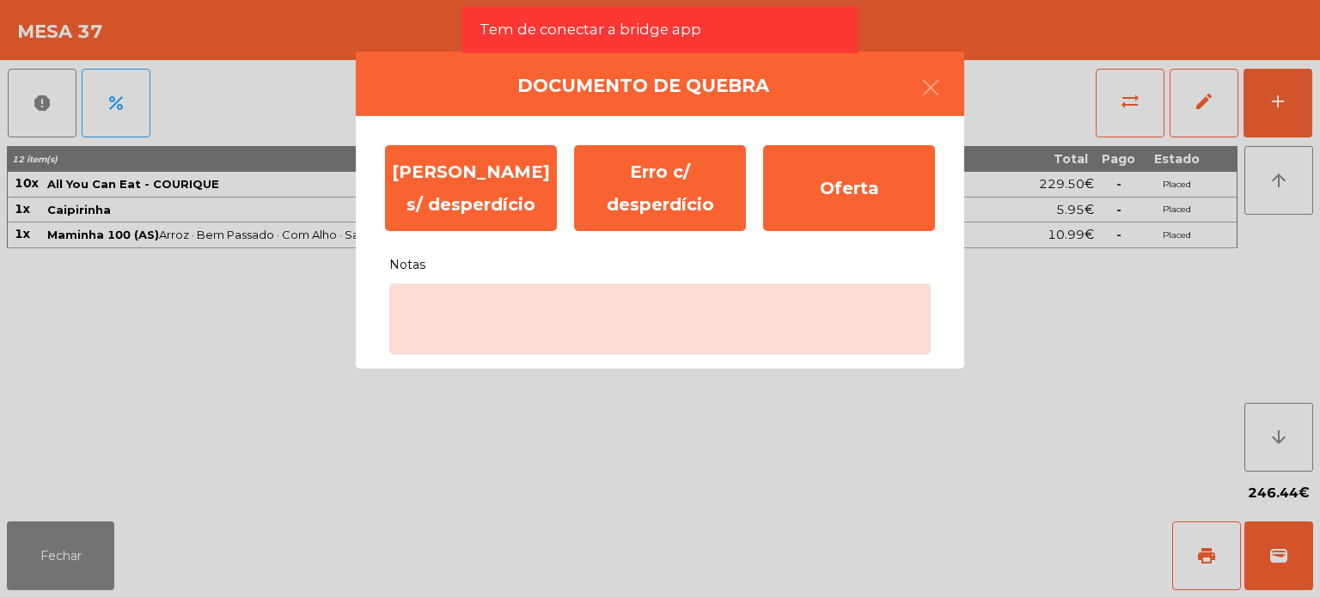
click at [705, 357] on div "[PERSON_NAME] s/ desperdício Erro c/ desperdício Oferta Notas" at bounding box center [660, 242] width 608 height 253
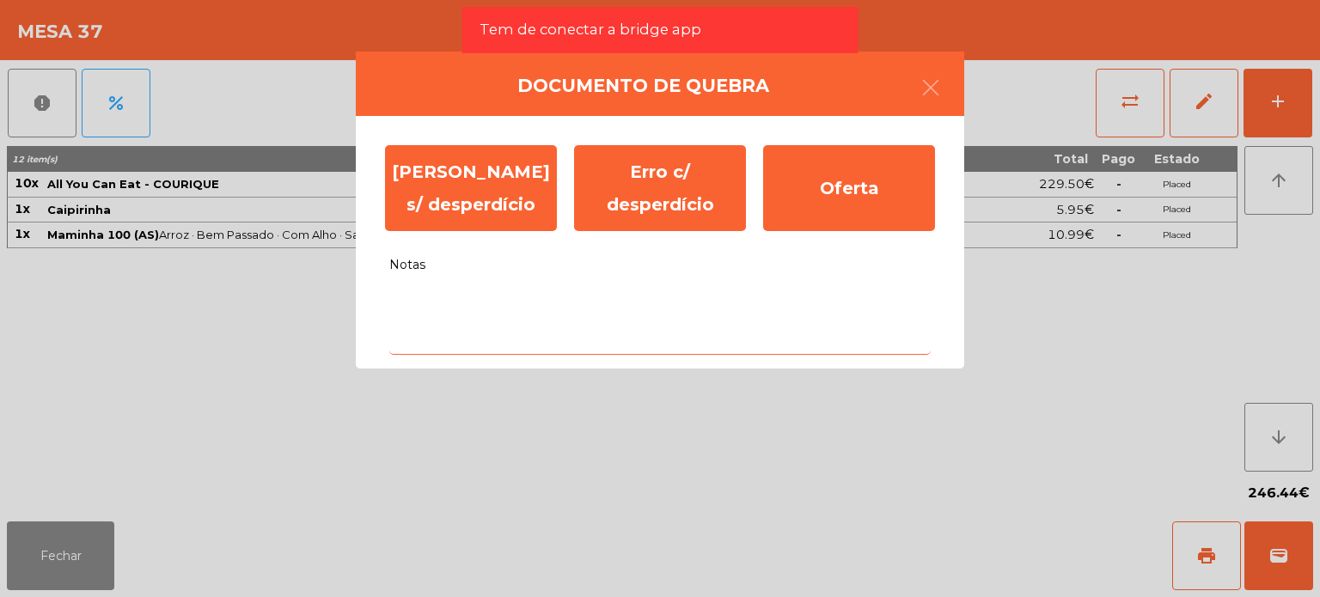
click at [687, 314] on textarea "Notas" at bounding box center [659, 319] width 541 height 71
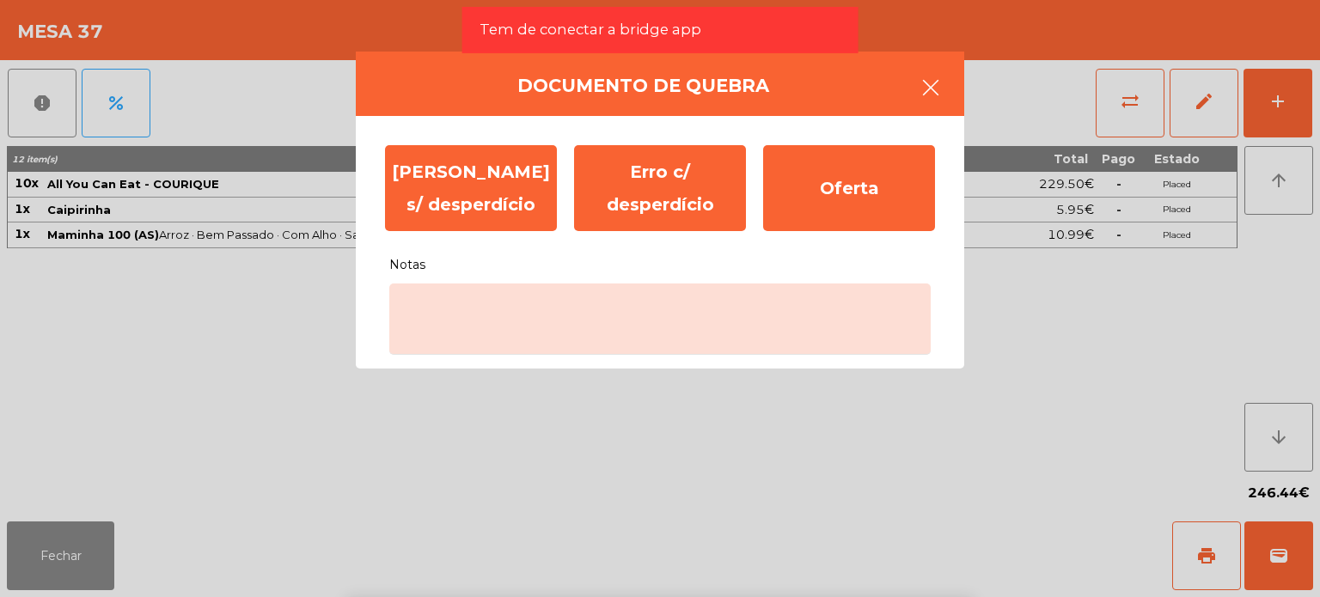
click at [931, 99] on button "button" at bounding box center [931, 90] width 48 height 52
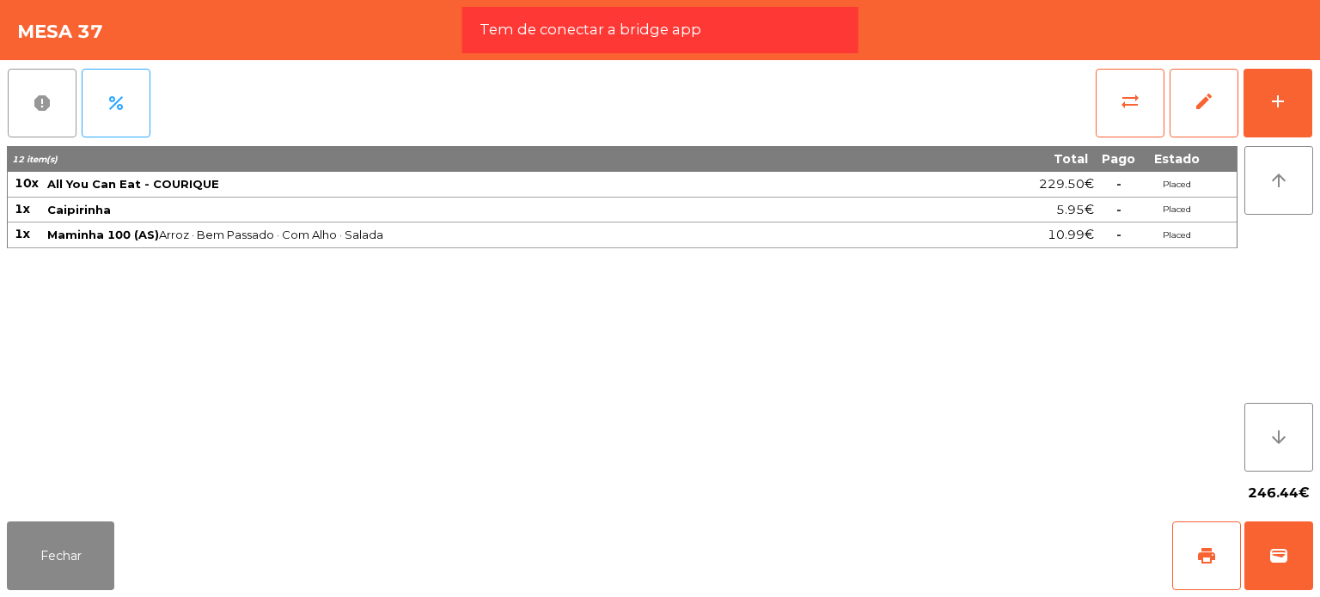
click at [62, 119] on button "report" at bounding box center [42, 103] width 69 height 69
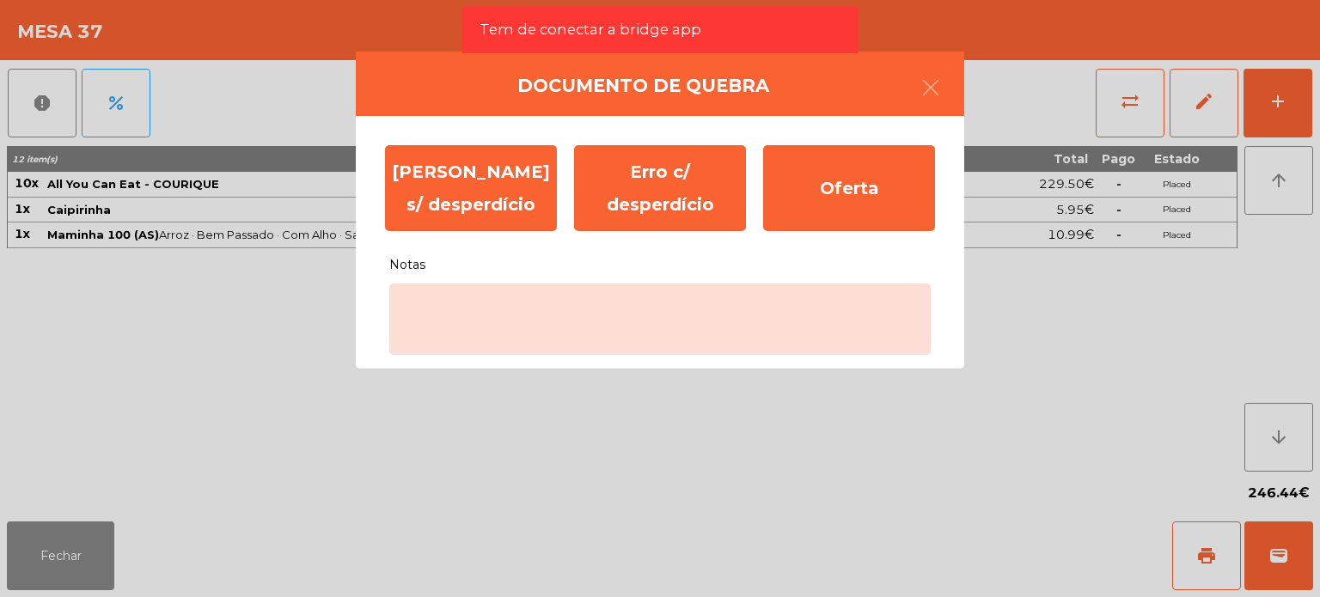
click at [594, 279] on div "Notas" at bounding box center [659, 297] width 567 height 115
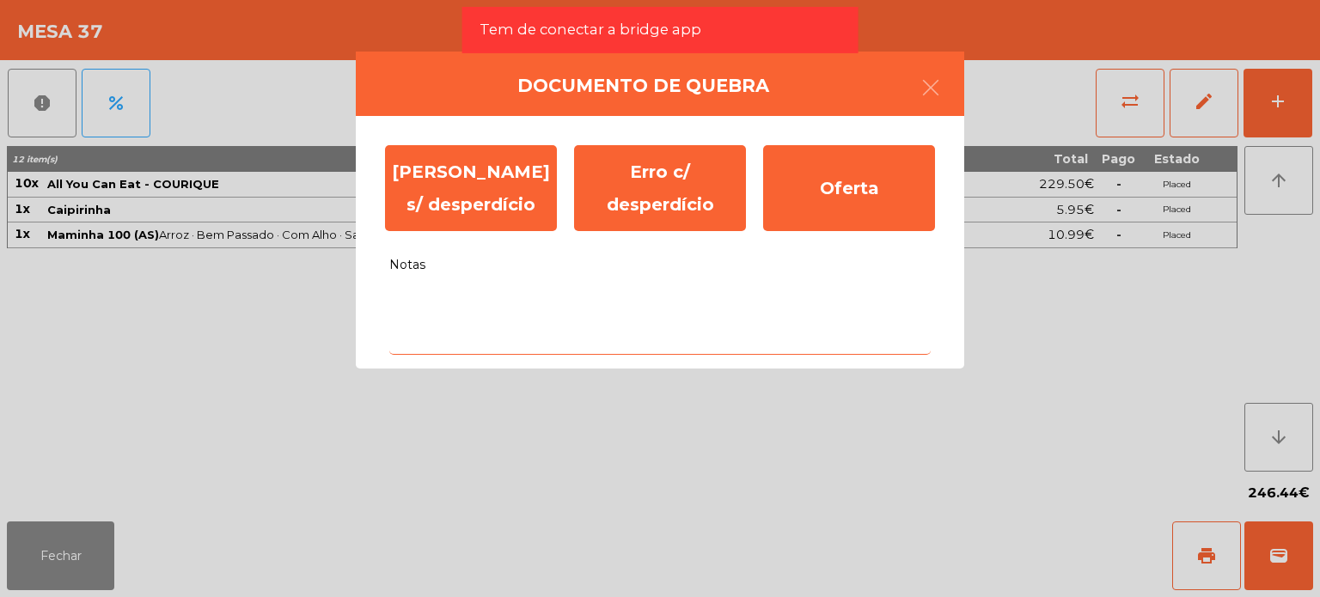
click at [595, 294] on textarea "Notas" at bounding box center [659, 319] width 541 height 71
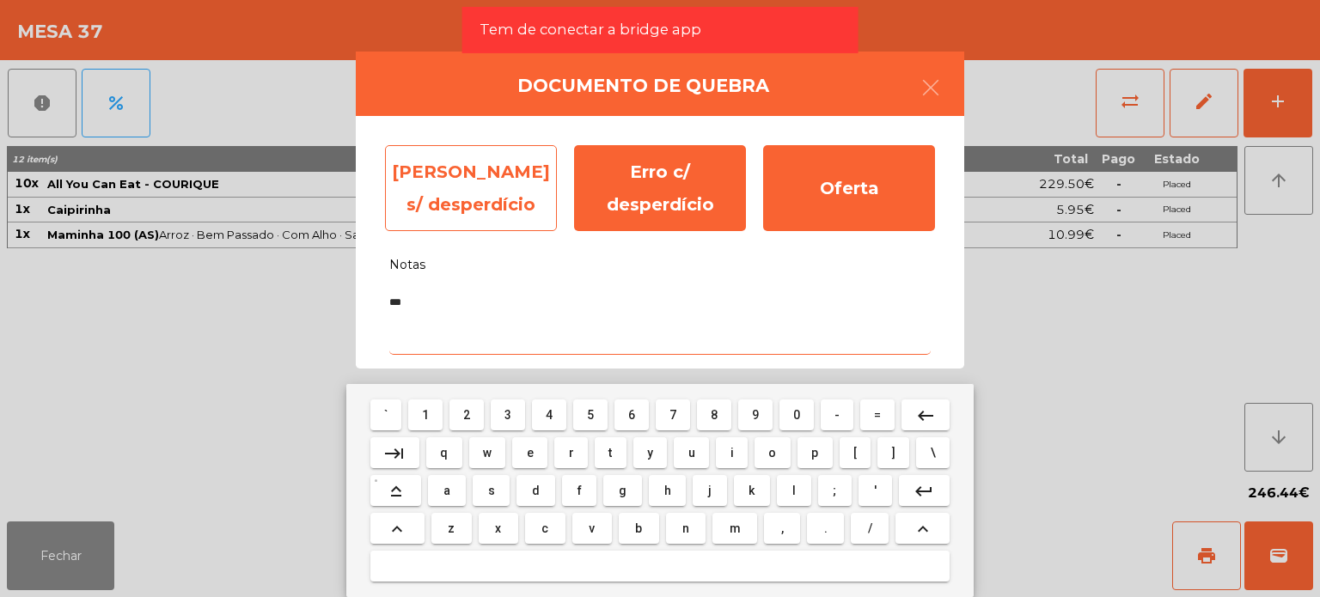
type textarea "***"
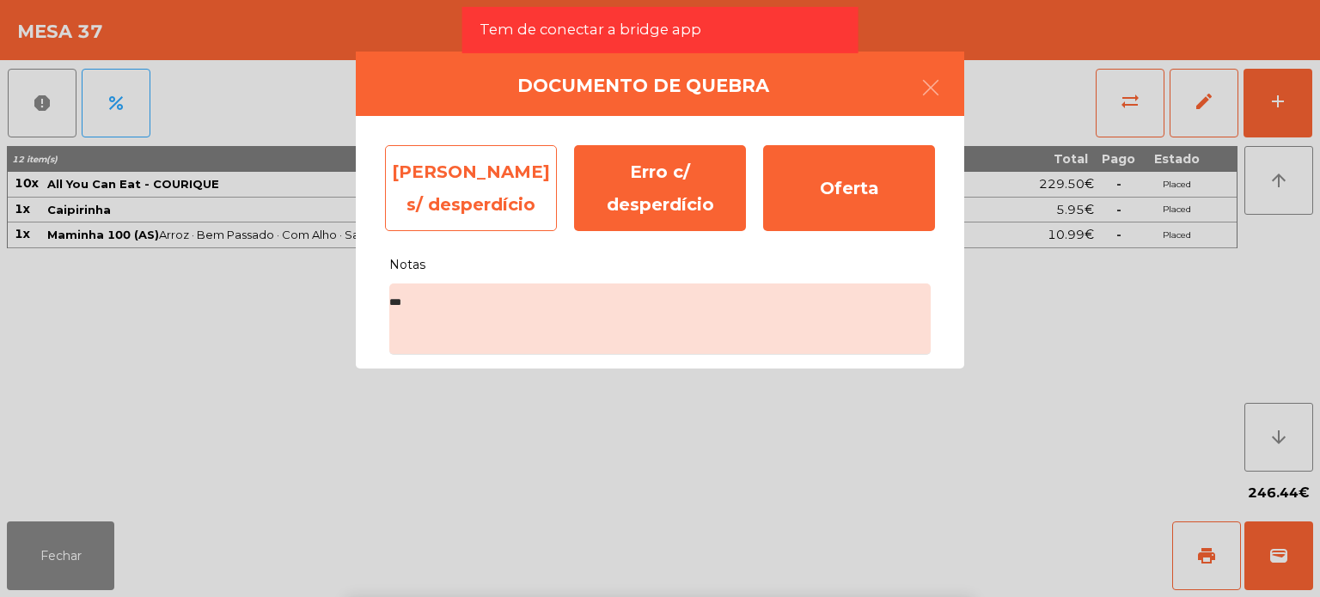
click at [495, 190] on div "[PERSON_NAME] s/ desperdício" at bounding box center [471, 188] width 172 height 86
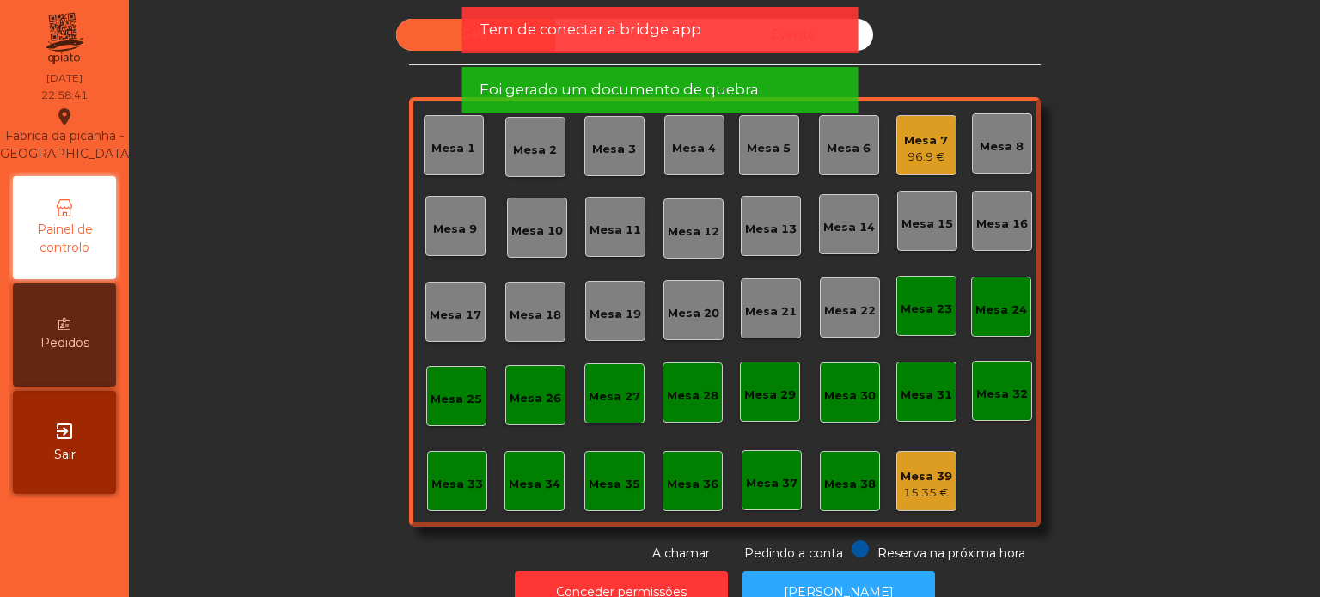
click at [907, 479] on div "Mesa 39" at bounding box center [927, 476] width 52 height 17
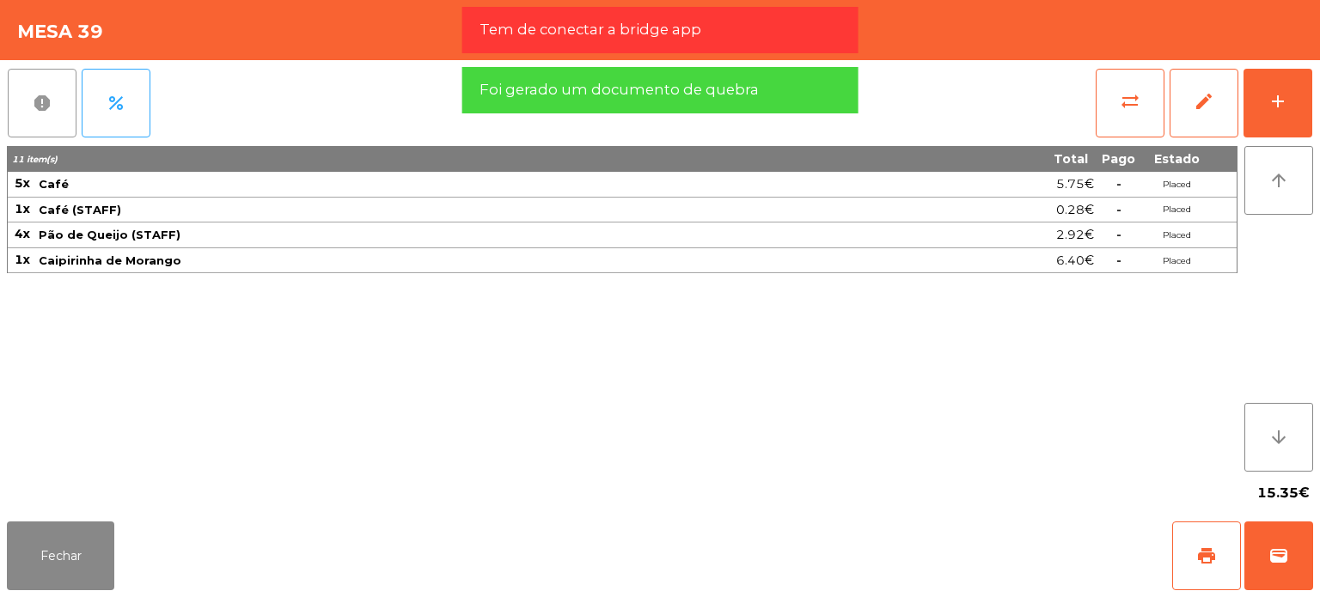
click at [55, 95] on button "report" at bounding box center [42, 103] width 69 height 69
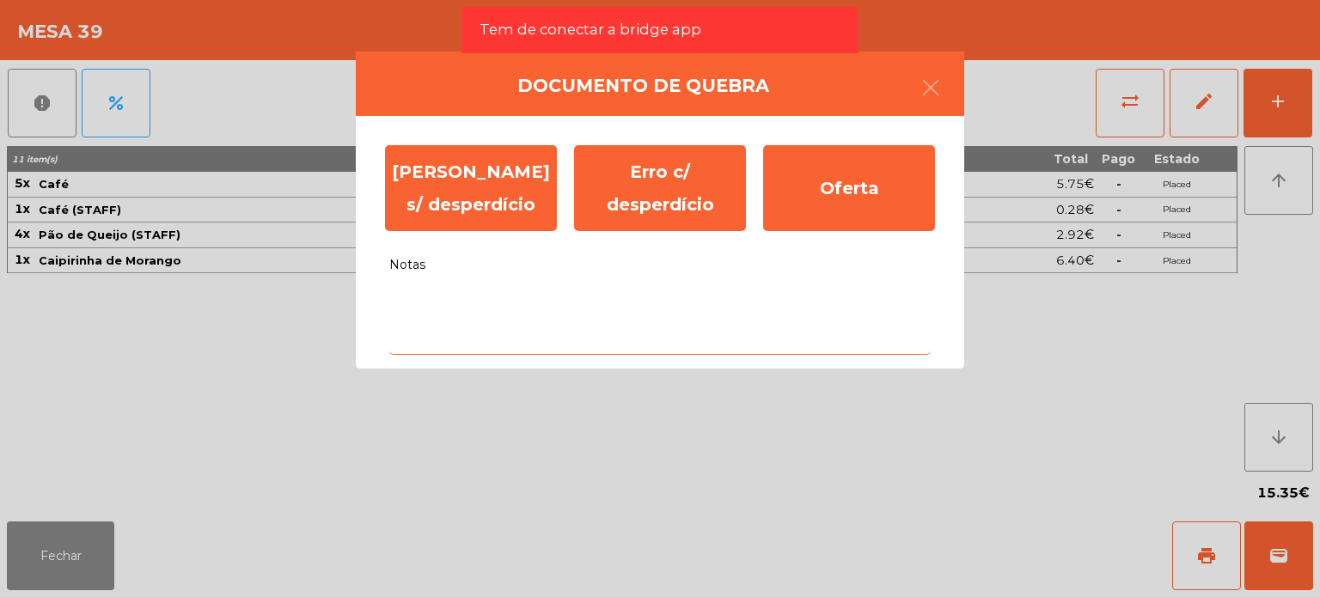
click at [502, 291] on textarea "Notas" at bounding box center [659, 319] width 541 height 71
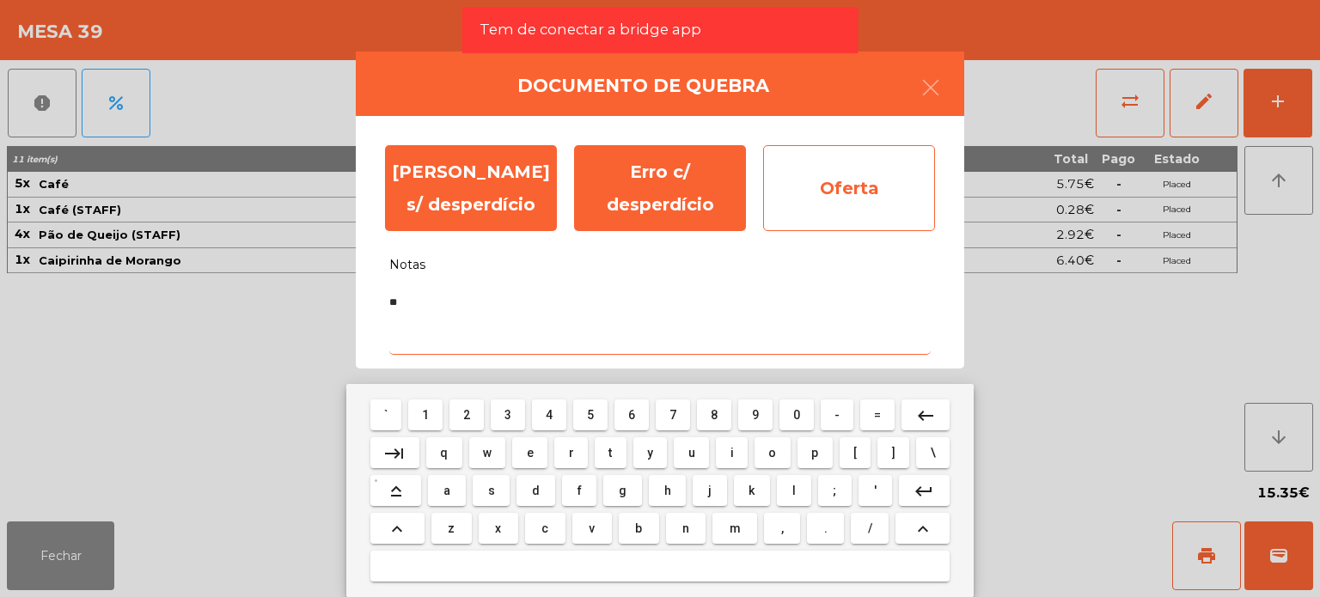
type textarea "**"
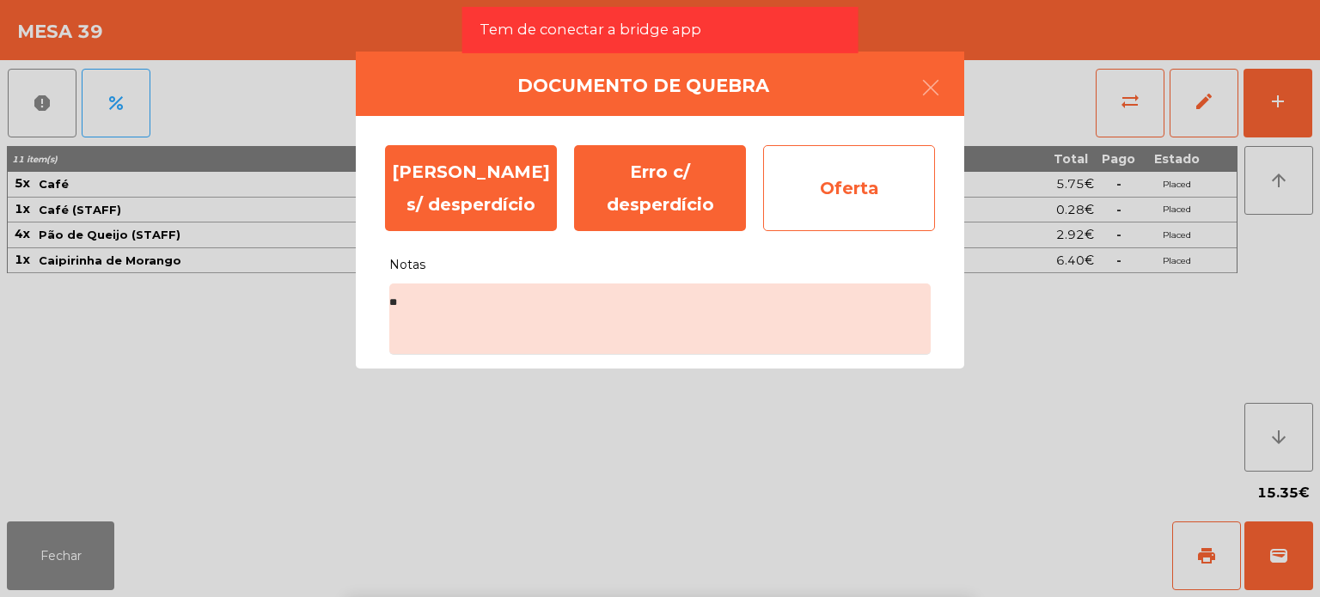
click at [827, 180] on div "Oferta" at bounding box center [849, 188] width 172 height 86
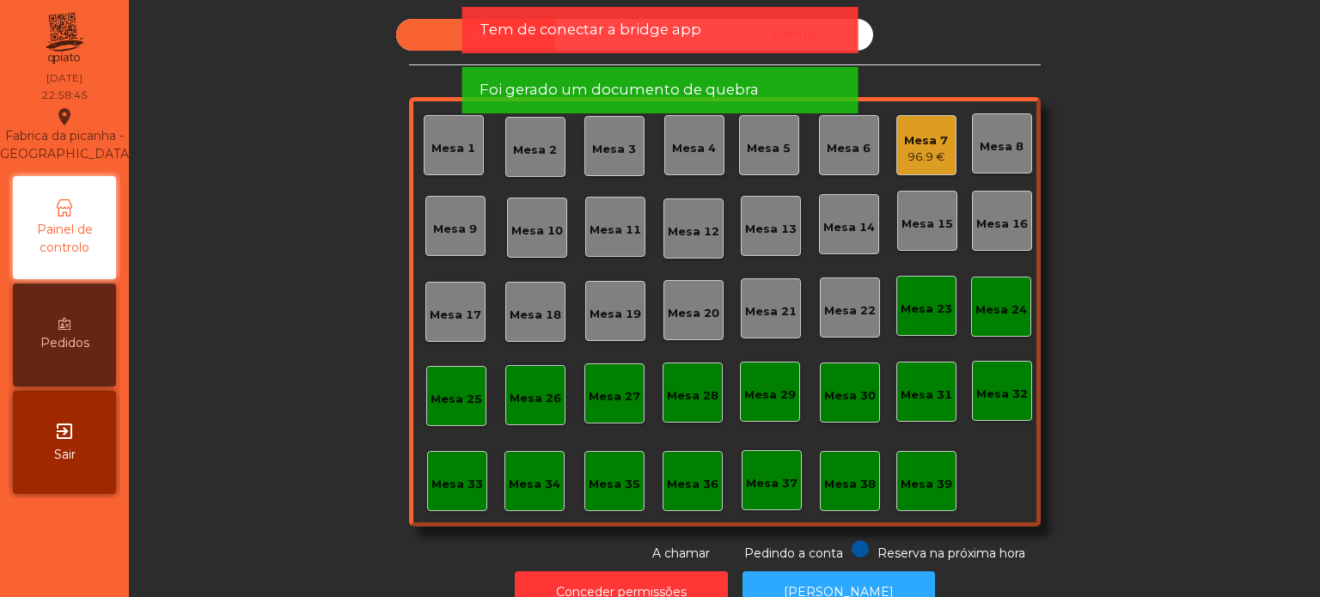
click at [651, 41] on div "Tem de conectar a bridge app" at bounding box center [660, 30] width 396 height 46
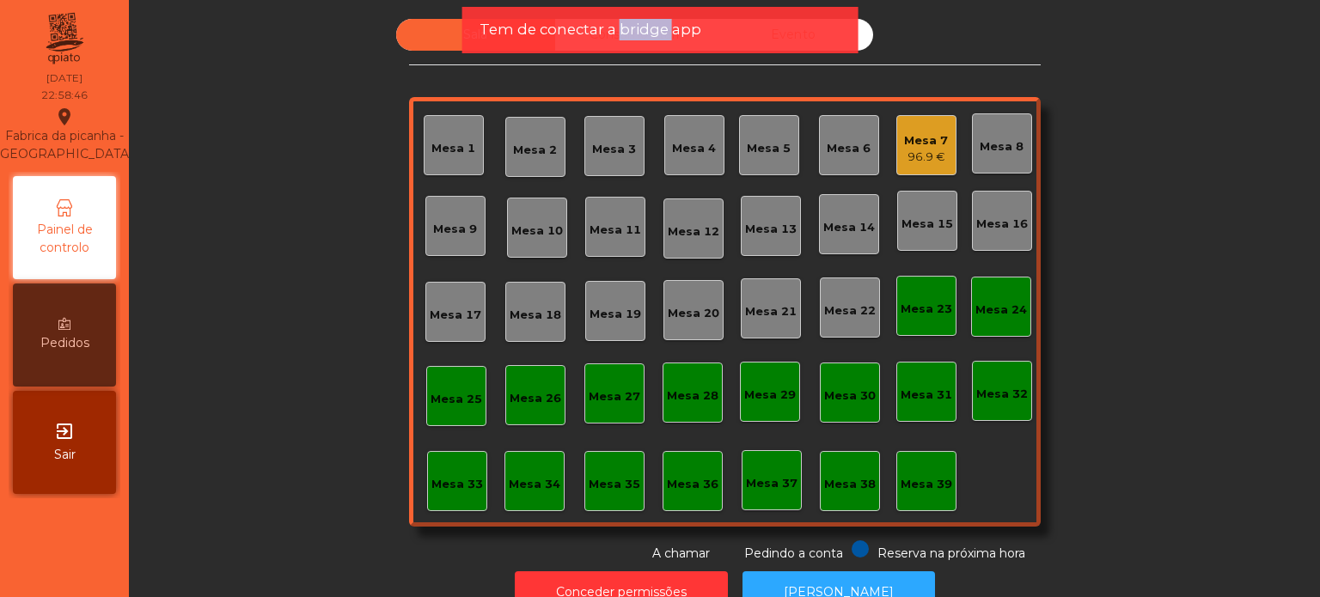
click at [651, 41] on div "Tem de conectar a bridge app" at bounding box center [660, 30] width 396 height 46
click at [632, 9] on div "Tem de conectar a bridge app" at bounding box center [660, 30] width 396 height 46
click at [638, 29] on span "Tem de conectar a bridge app" at bounding box center [590, 29] width 222 height 21
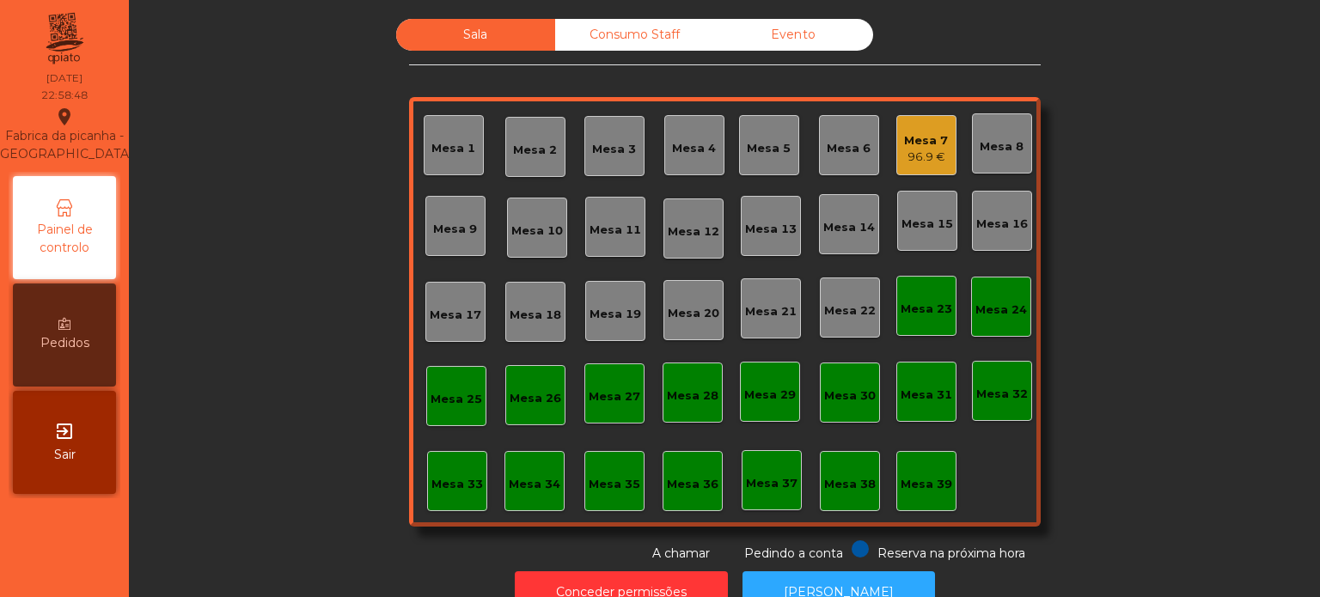
click at [691, 46] on div "Consumo Staff" at bounding box center [634, 35] width 159 height 32
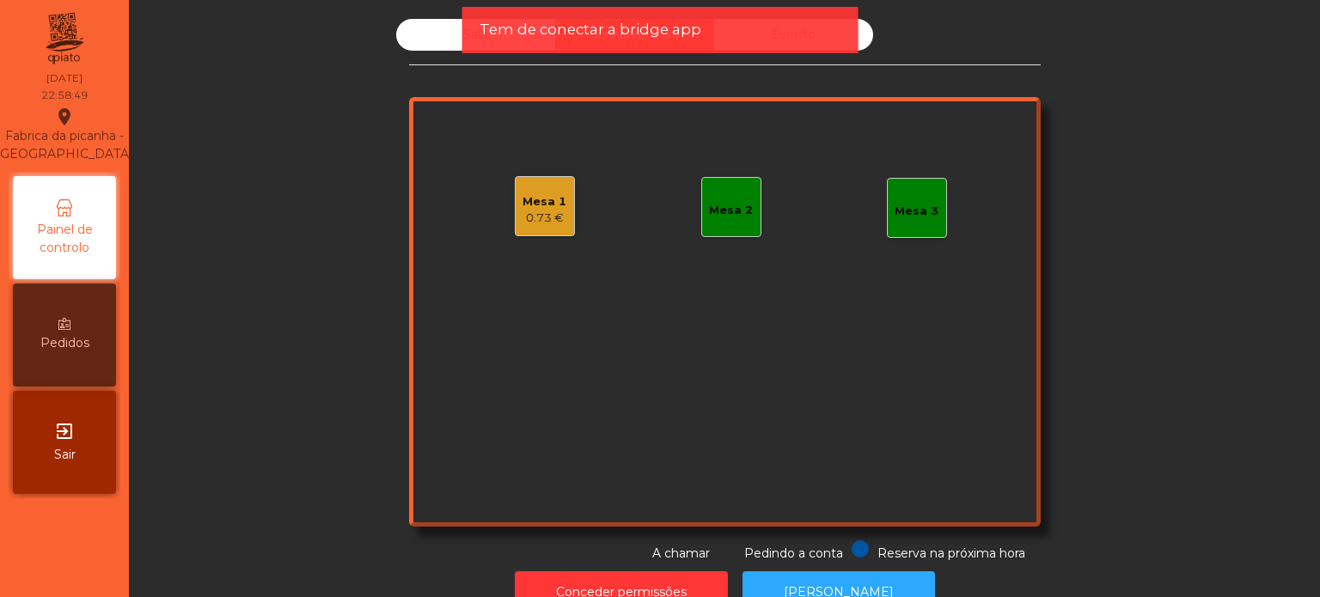
click at [543, 212] on div "0.73 €" at bounding box center [544, 218] width 44 height 17
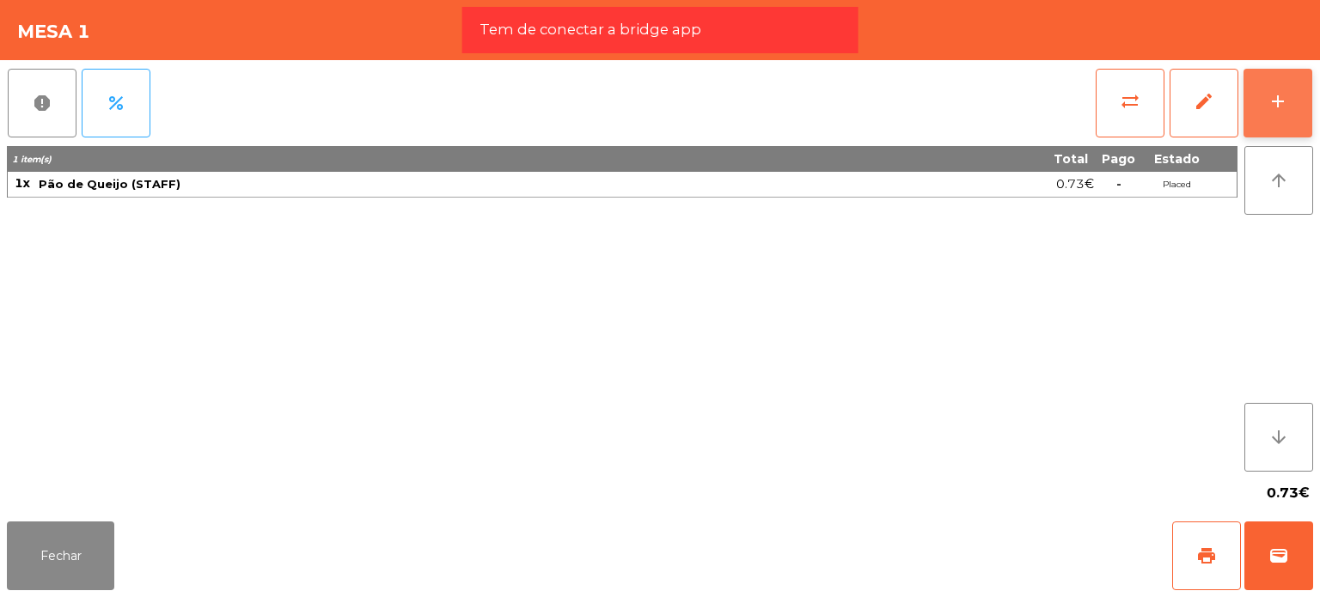
click at [1272, 84] on button "add" at bounding box center [1277, 103] width 69 height 69
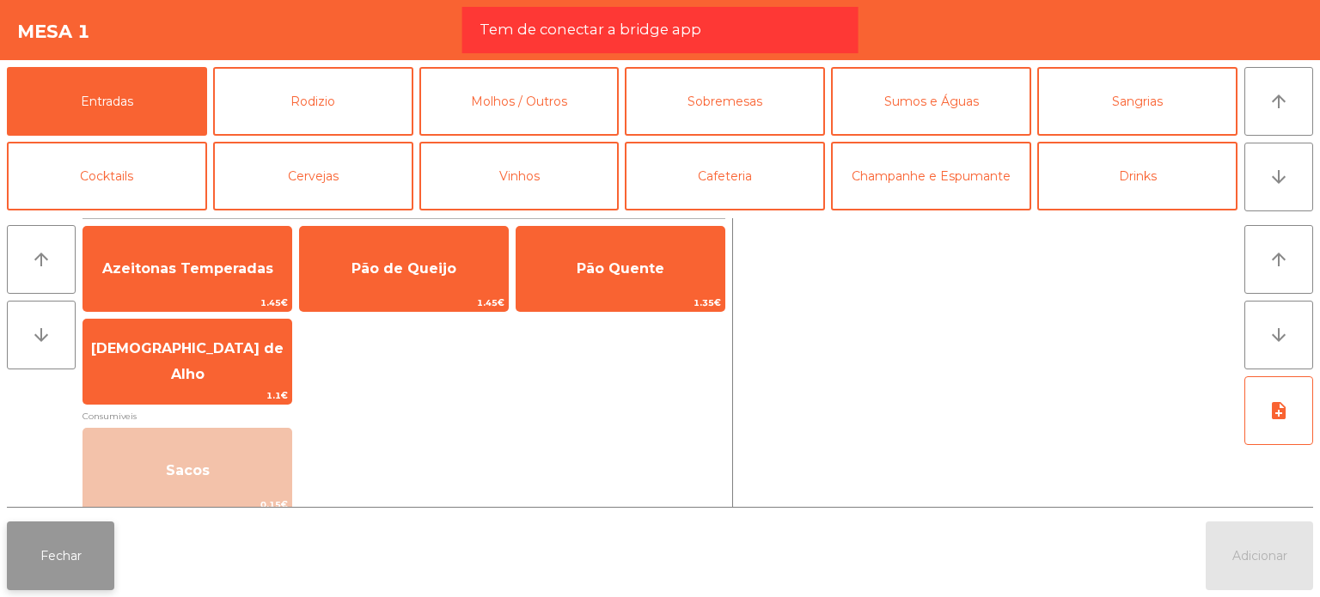
click at [92, 533] on button "Fechar" at bounding box center [60, 556] width 107 height 69
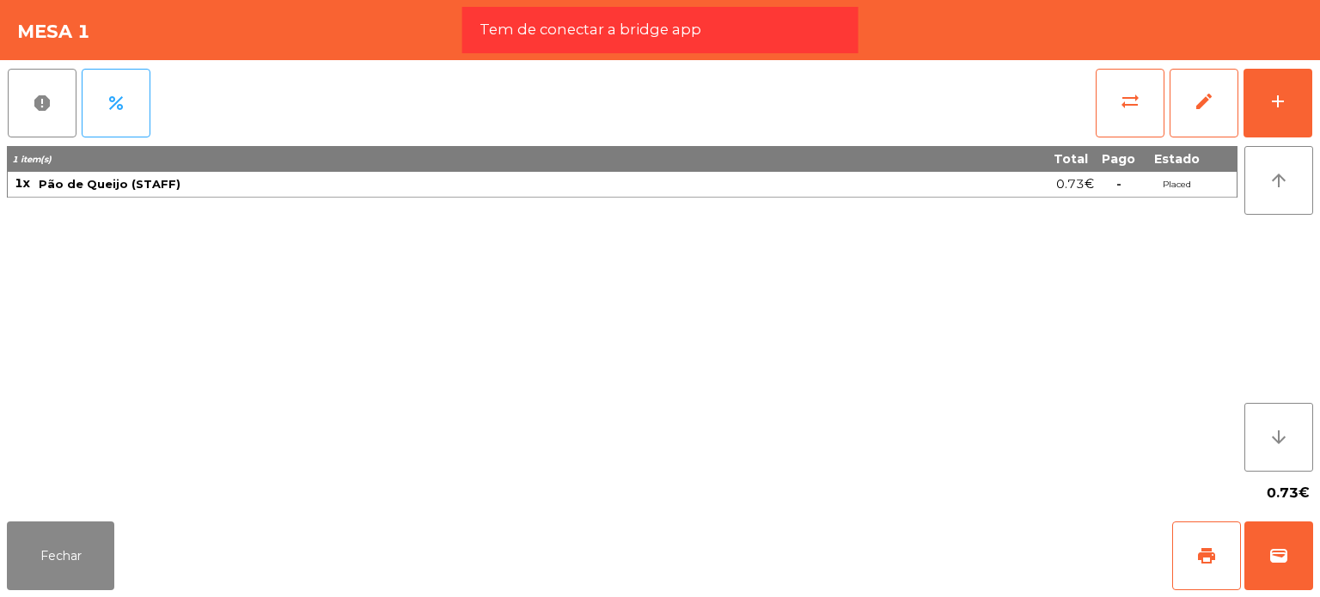
click at [114, 514] on div "0.73€" at bounding box center [660, 493] width 1306 height 43
click at [67, 538] on button "Fechar" at bounding box center [60, 556] width 107 height 69
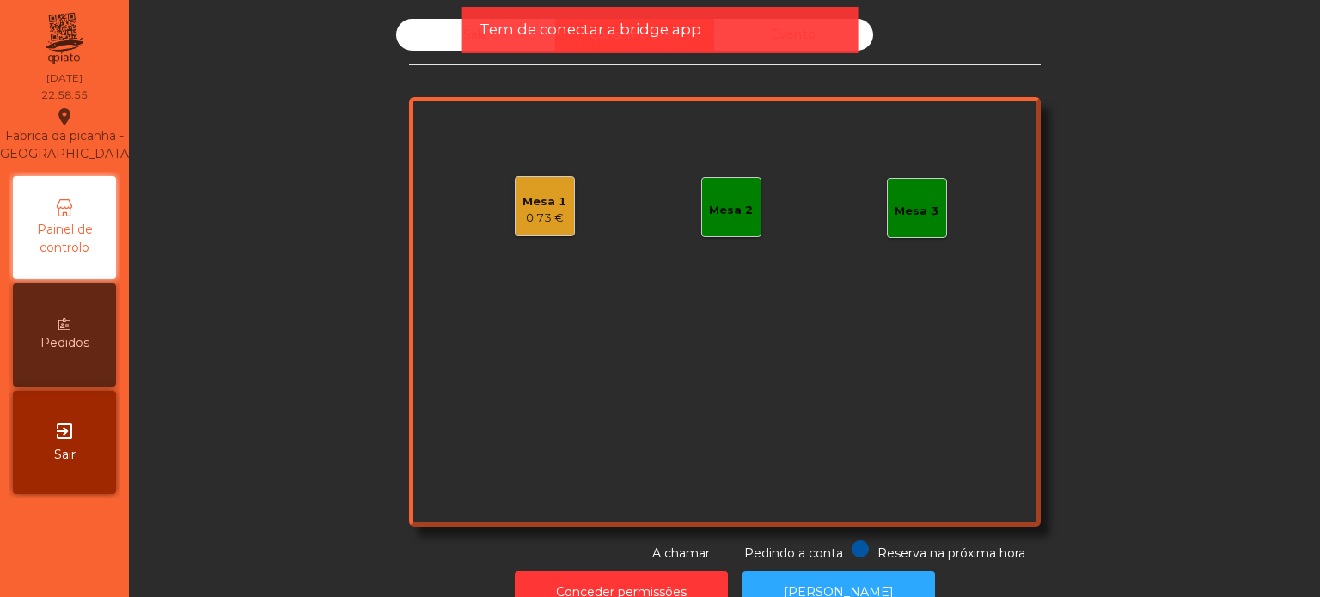
click at [474, 44] on div "Tem de conectar a bridge app" at bounding box center [660, 30] width 396 height 46
click at [458, 20] on div "Sala" at bounding box center [475, 35] width 159 height 32
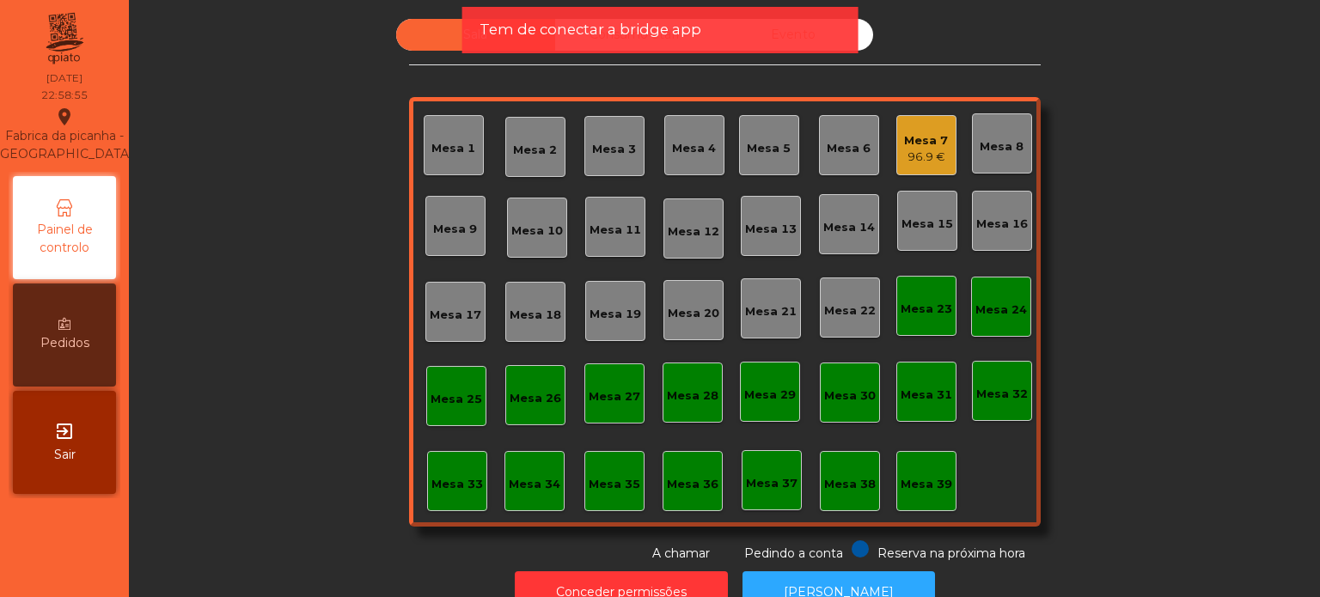
click at [462, 27] on div "Tem de conectar a bridge app" at bounding box center [660, 30] width 396 height 46
click at [625, 34] on span "Tem de conectar a bridge app" at bounding box center [590, 29] width 222 height 21
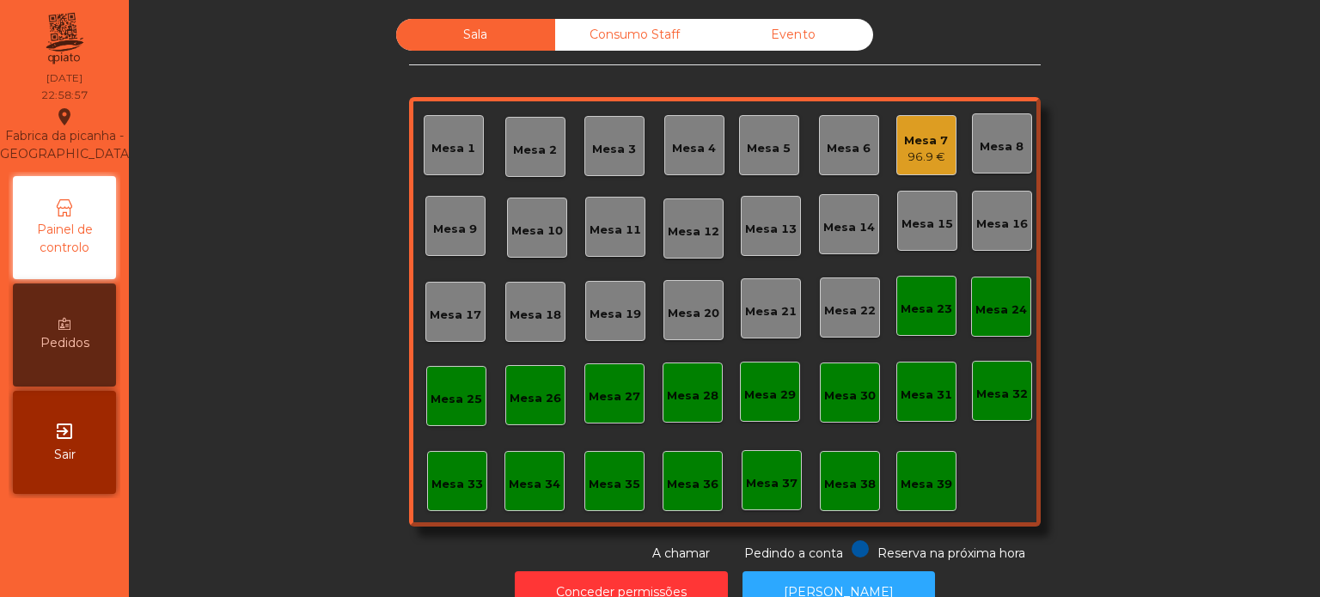
click at [769, 44] on div "Evento" at bounding box center [793, 35] width 159 height 32
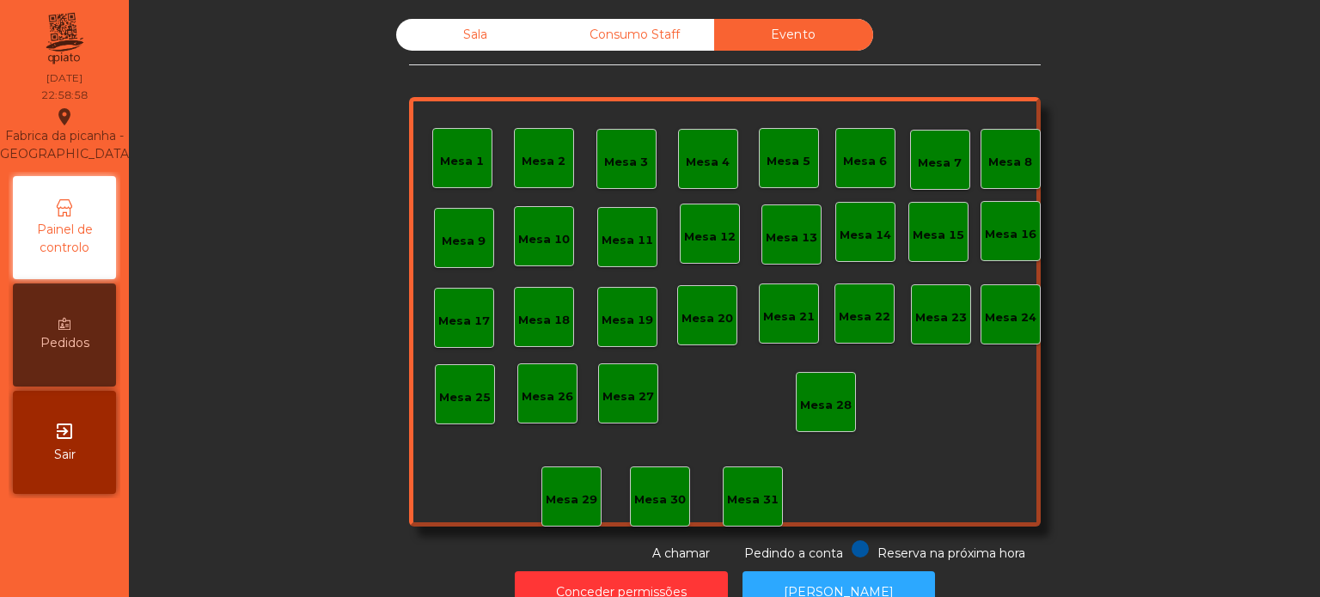
click at [511, 41] on div "Sala" at bounding box center [475, 35] width 159 height 32
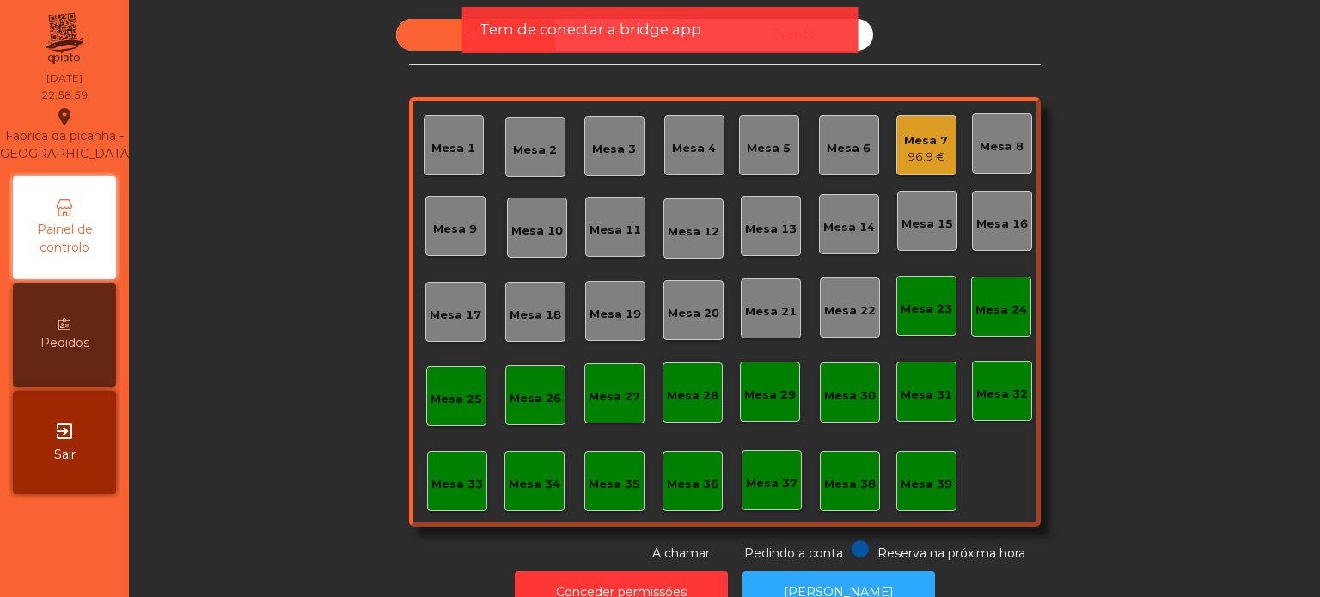
click at [935, 140] on div "Mesa 7" at bounding box center [926, 140] width 44 height 17
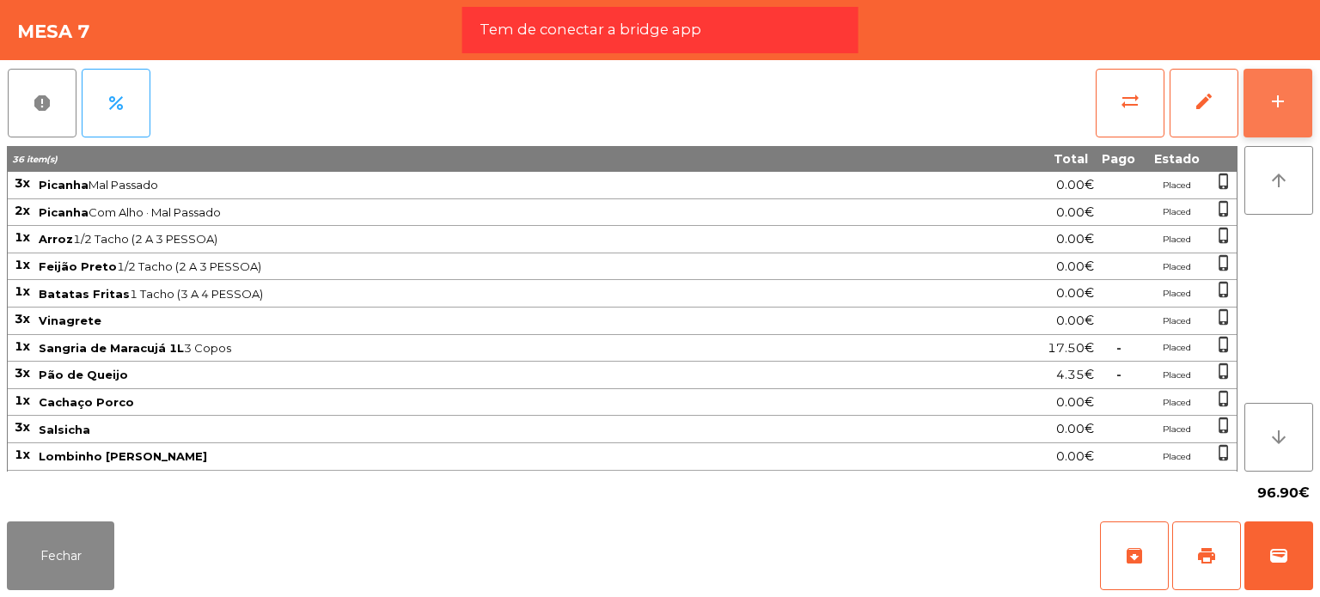
click at [1290, 101] on button "add" at bounding box center [1277, 103] width 69 height 69
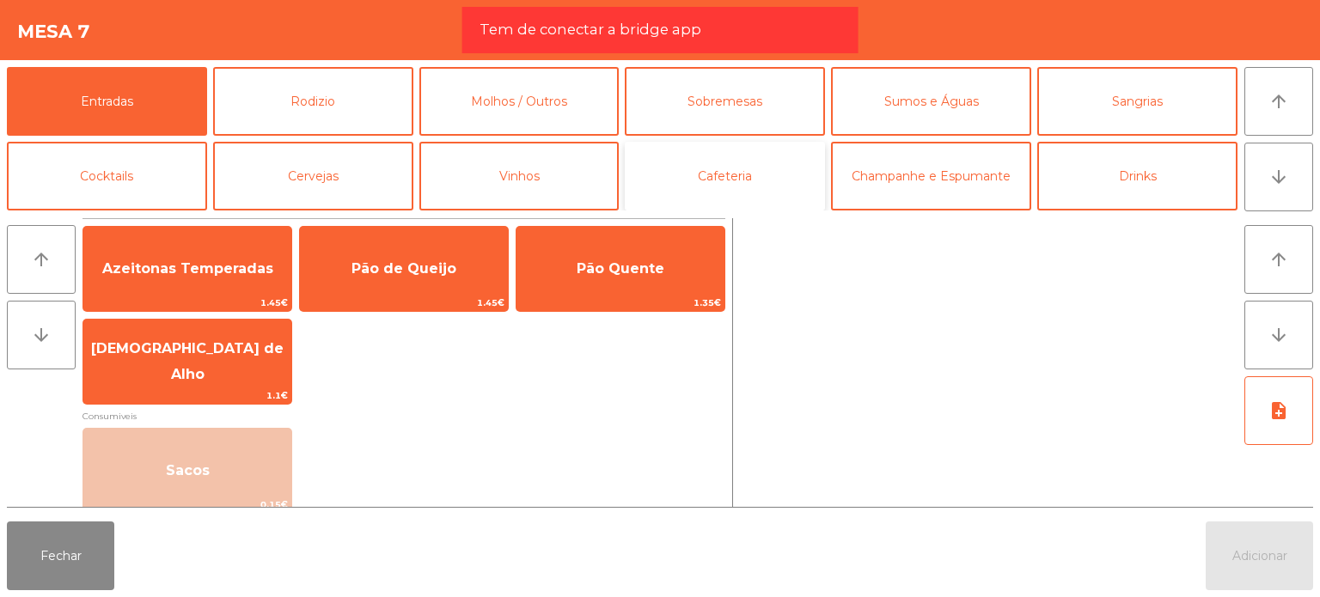
click at [791, 172] on button "Cafeteria" at bounding box center [725, 176] width 200 height 69
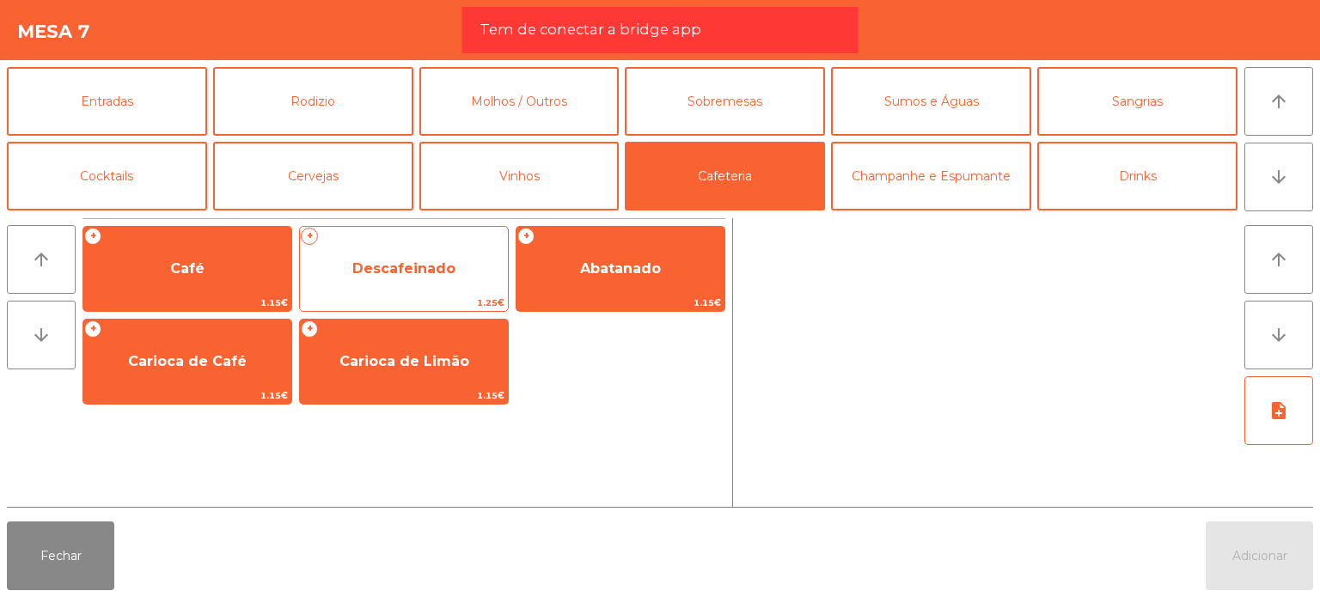
click at [398, 278] on span "Descafeinado" at bounding box center [404, 269] width 208 height 46
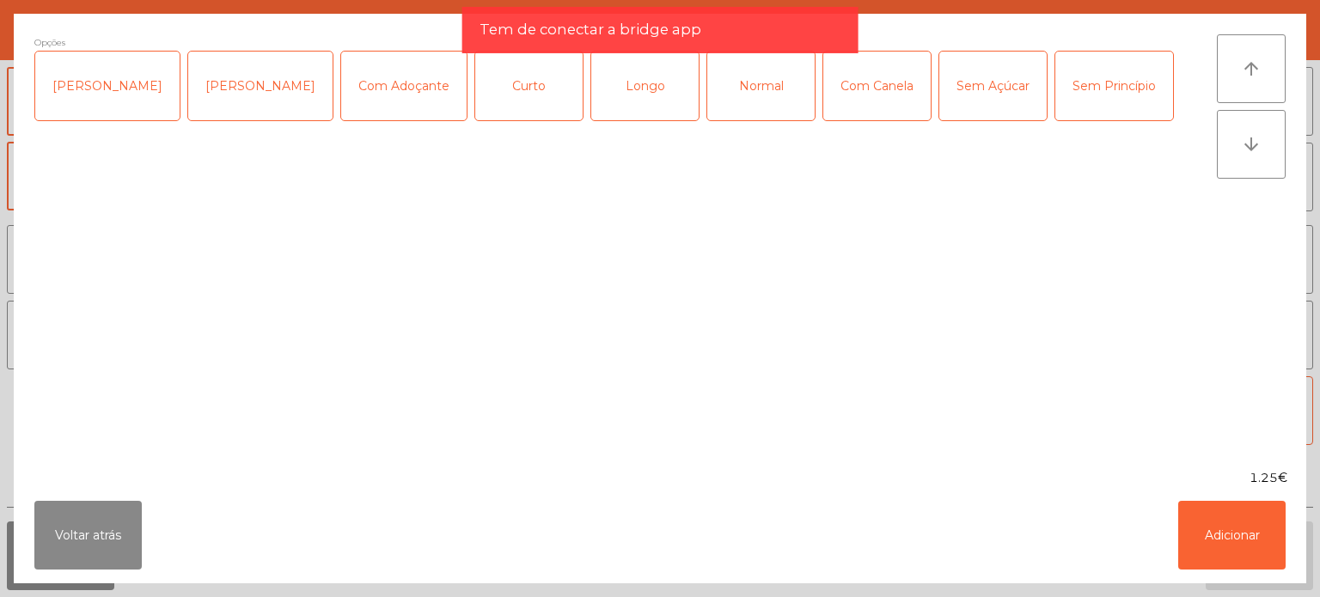
click at [627, 80] on div "Longo" at bounding box center [644, 86] width 107 height 69
click at [1253, 527] on button "Adicionar" at bounding box center [1231, 535] width 107 height 69
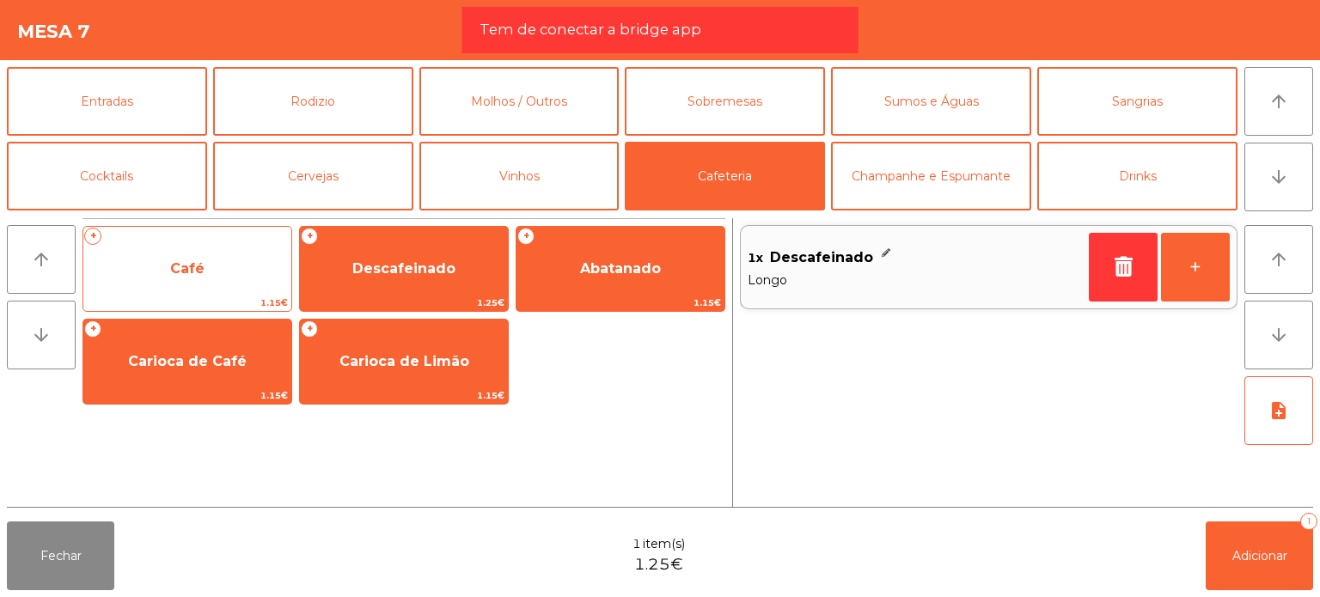
click at [188, 264] on span "Café" at bounding box center [187, 268] width 34 height 16
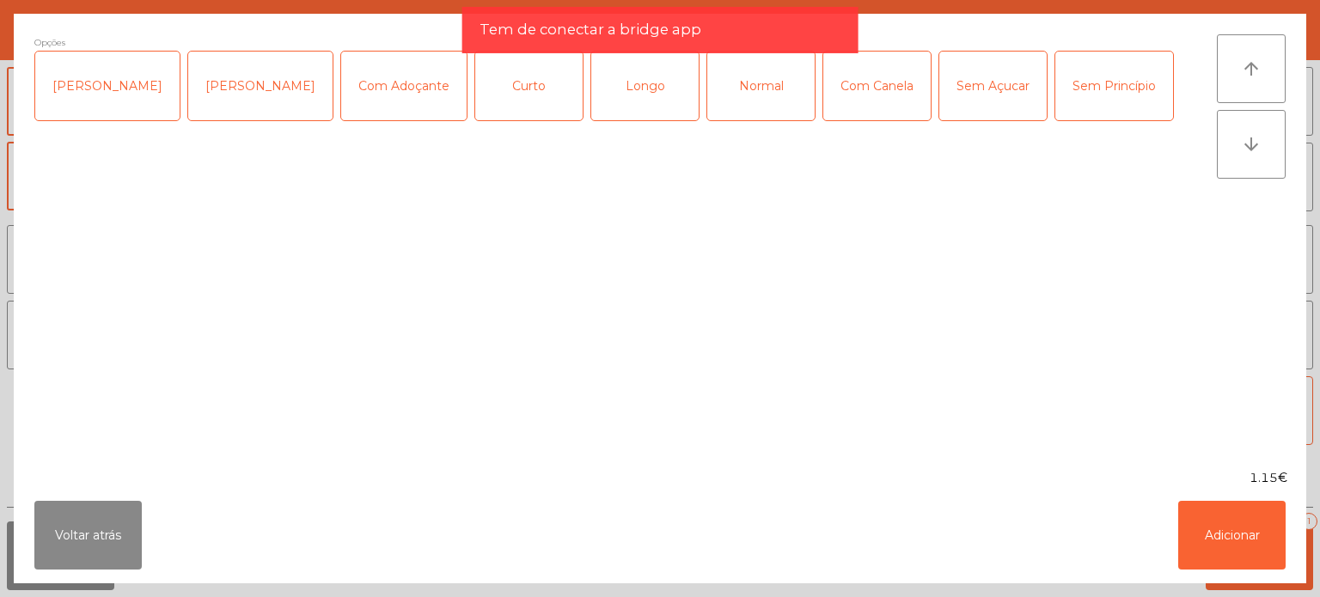
click at [756, 108] on div "Normal" at bounding box center [760, 86] width 107 height 69
click at [1251, 512] on button "Adicionar" at bounding box center [1231, 535] width 107 height 69
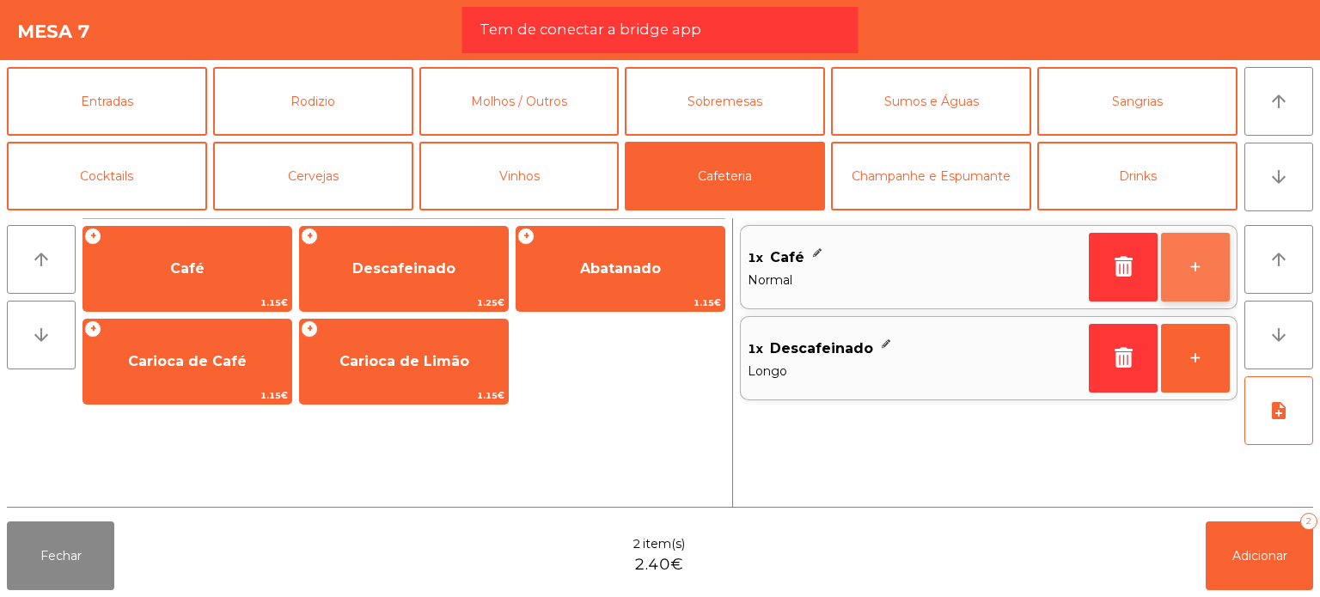
click at [1198, 266] on button "+" at bounding box center [1195, 267] width 69 height 69
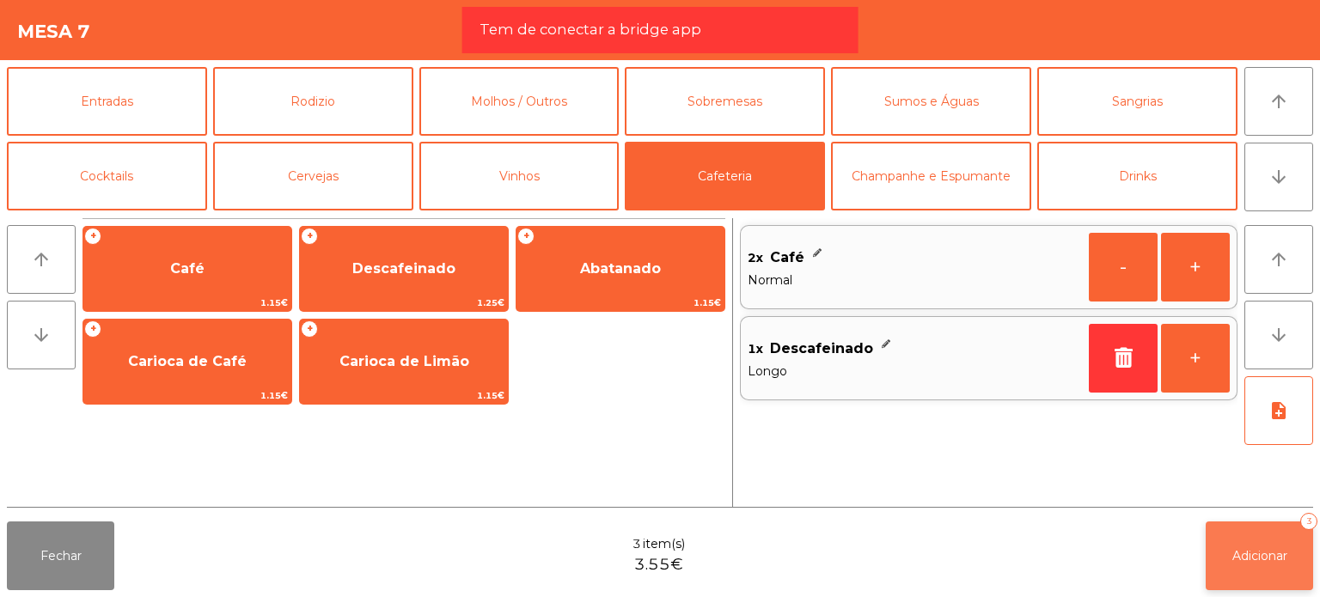
click at [1286, 548] on span "Adicionar" at bounding box center [1259, 555] width 55 height 15
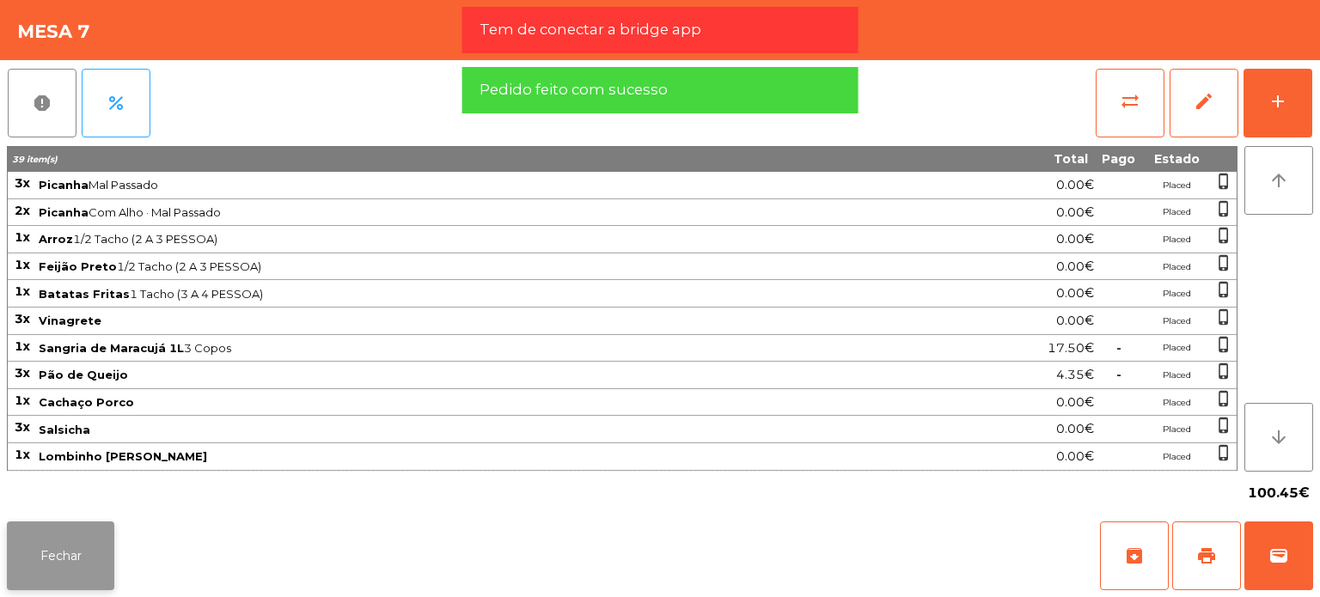
click at [47, 547] on button "Fechar" at bounding box center [60, 556] width 107 height 69
